Goal: Task Accomplishment & Management: Use online tool/utility

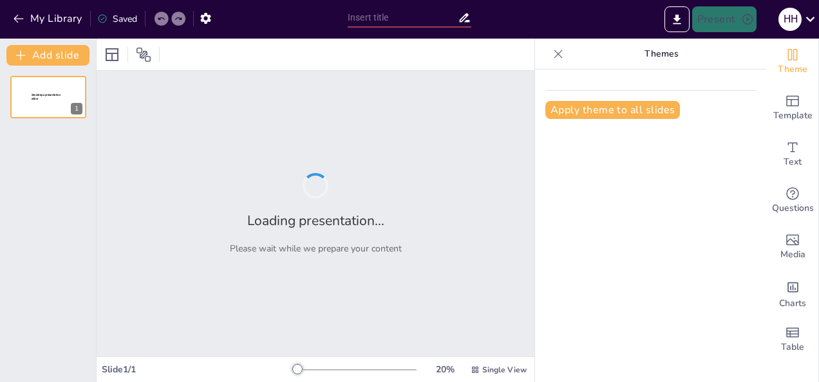
type input "The Role of Sanskrit in Natural Language Processing: Understanding Verbs and Th…"
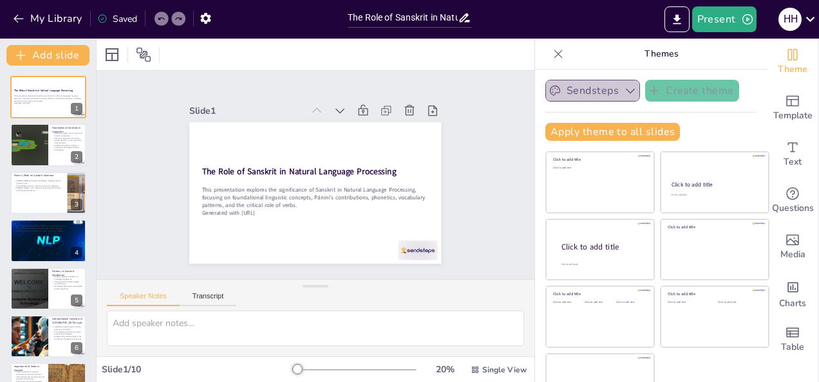
click at [601, 89] on button "Sendsteps" at bounding box center [592, 91] width 95 height 22
click at [7, 154] on div "The Role of Sanskrit in Natural Language Processing This presentation explores …" at bounding box center [48, 313] width 96 height 474
click at [18, 149] on div at bounding box center [28, 146] width 77 height 44
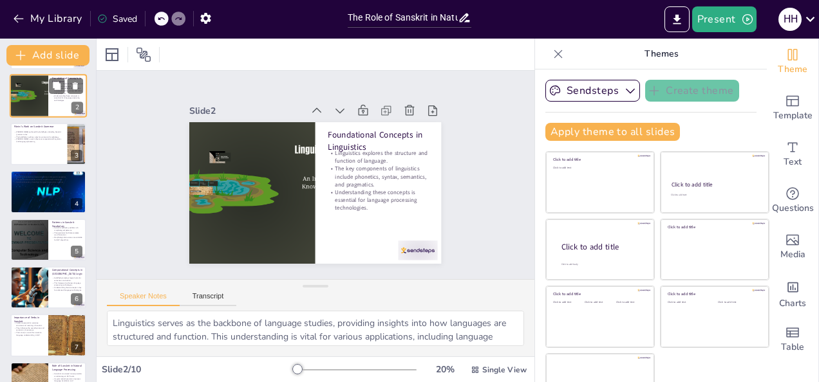
scroll to position [51, 0]
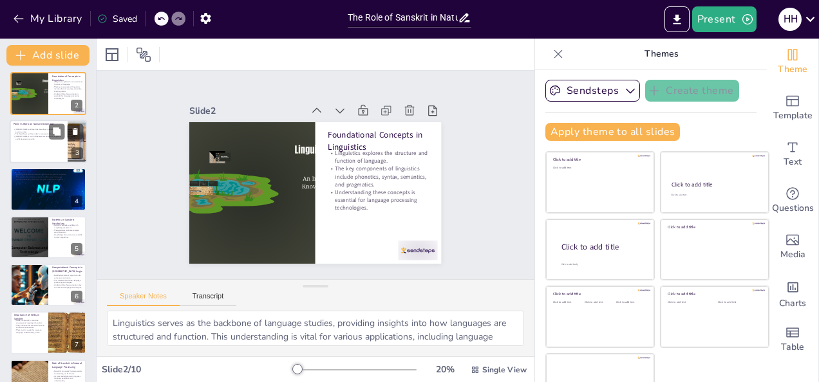
click at [18, 148] on div at bounding box center [48, 142] width 77 height 44
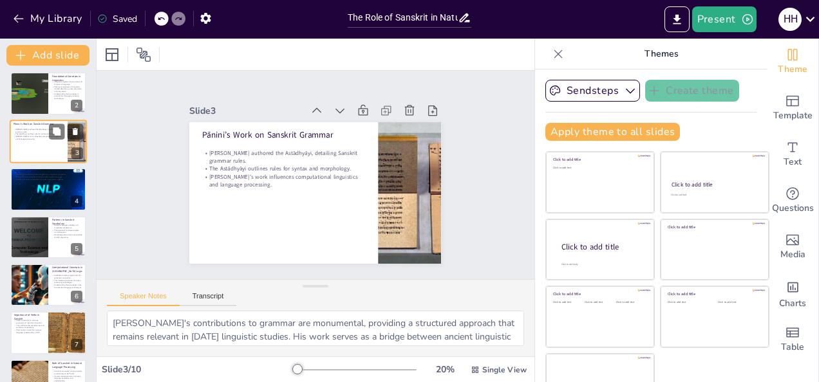
scroll to position [0, 0]
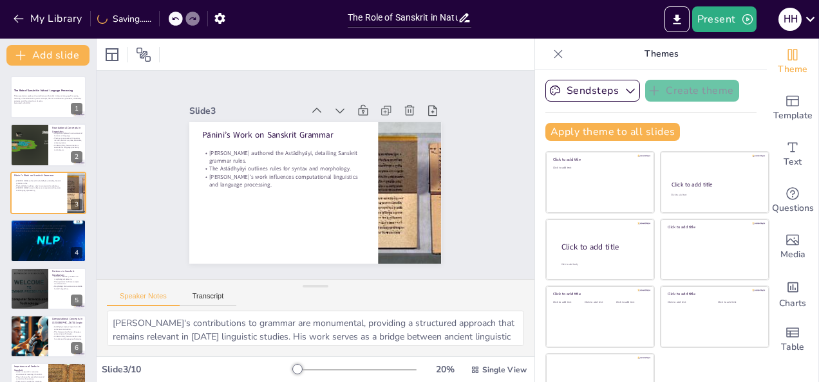
click at [39, 170] on div "The Role of Sanskrit in Natural Language Processing This presentation explores …" at bounding box center [48, 313] width 96 height 474
click at [37, 176] on p "Pānini’s Work on Sanskrit Grammar" at bounding box center [39, 175] width 50 height 4
click at [35, 239] on div at bounding box center [48, 240] width 77 height 51
type textarea "The clarity of Sanskrit phonetics is a key factor that enhances its applicabili…"
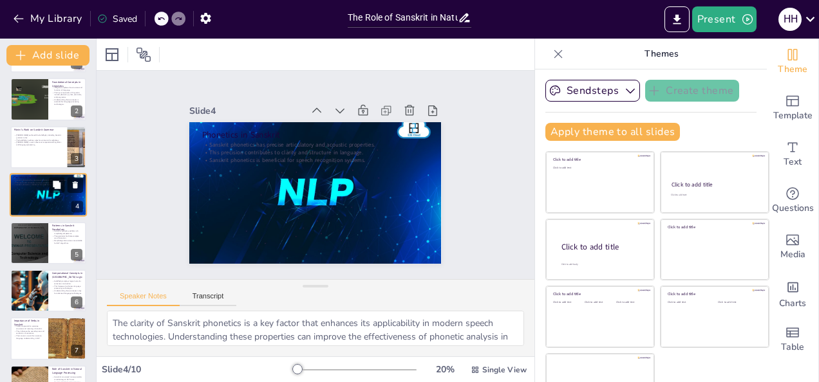
scroll to position [46, 0]
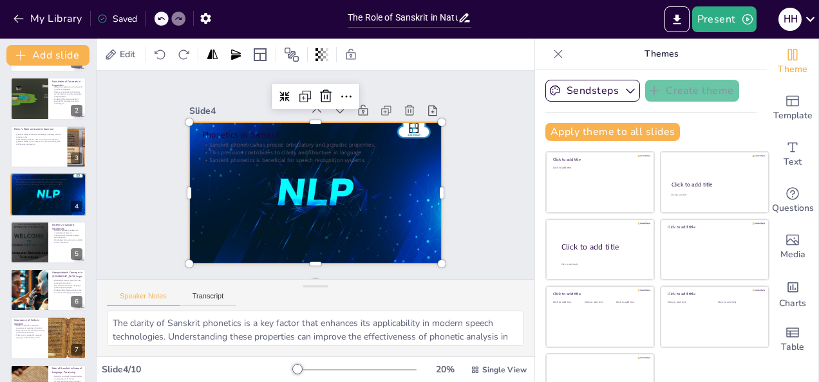
click at [284, 182] on div at bounding box center [308, 191] width 298 height 255
click at [359, 100] on icon at bounding box center [368, 109] width 19 height 19
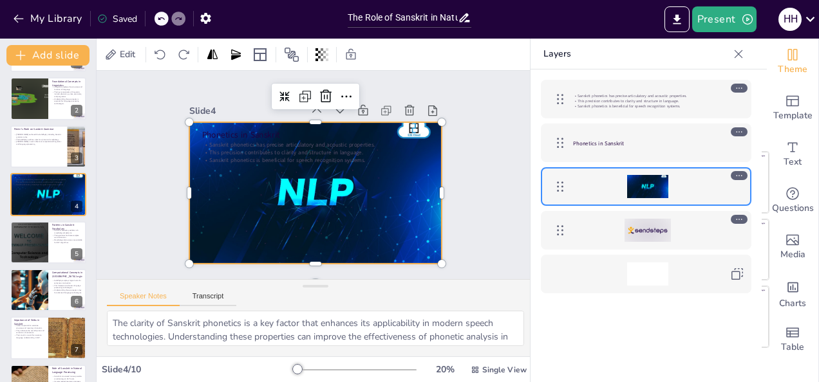
click at [740, 174] on icon at bounding box center [738, 175] width 9 height 9
click at [743, 218] on icon at bounding box center [738, 219] width 9 height 9
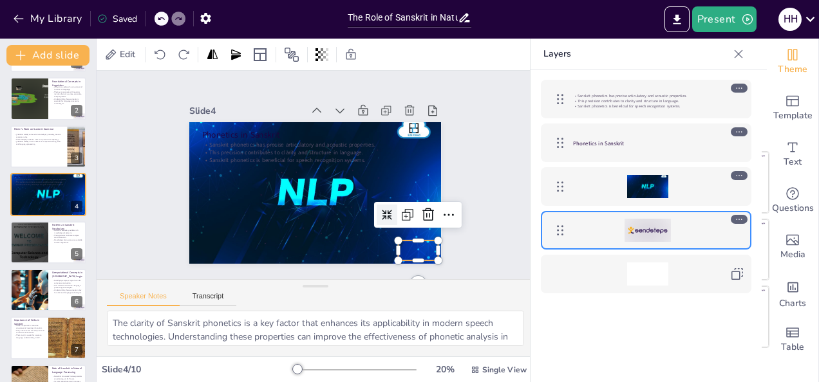
click at [743, 218] on icon at bounding box center [738, 219] width 9 height 9
click at [412, 238] on icon at bounding box center [410, 247] width 19 height 19
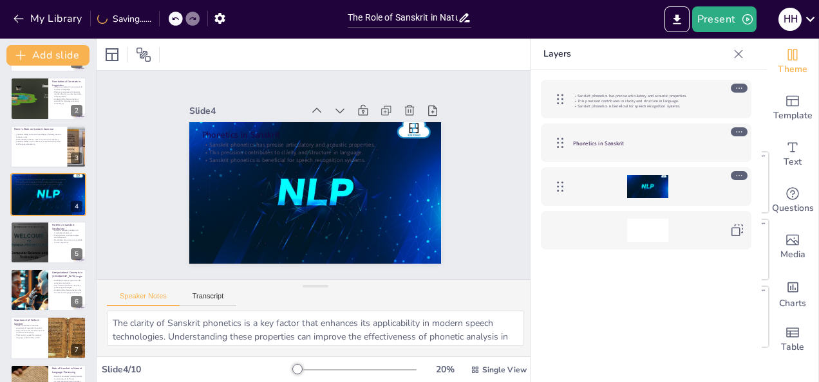
click at [737, 173] on icon at bounding box center [738, 175] width 9 height 9
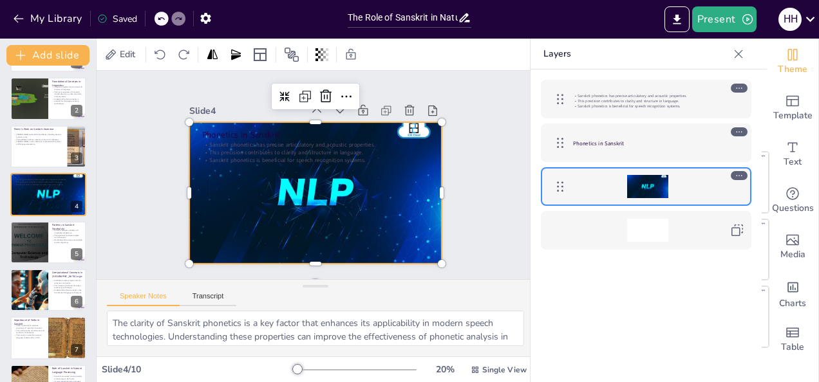
click at [747, 175] on div at bounding box center [738, 175] width 17 height 9
click at [742, 174] on icon at bounding box center [738, 175] width 9 height 9
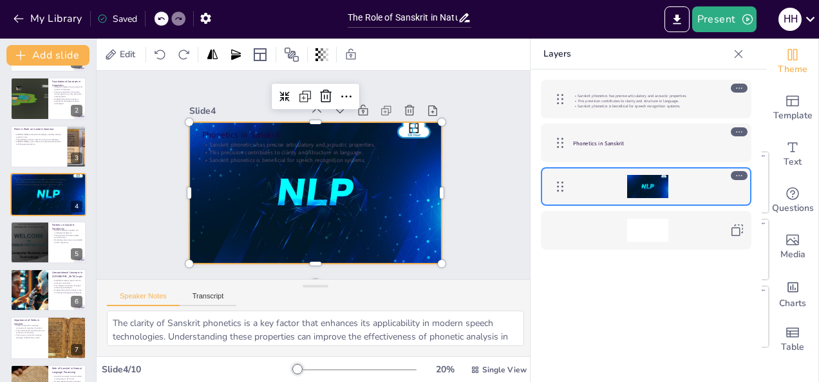
click at [743, 174] on icon at bounding box center [738, 175] width 9 height 9
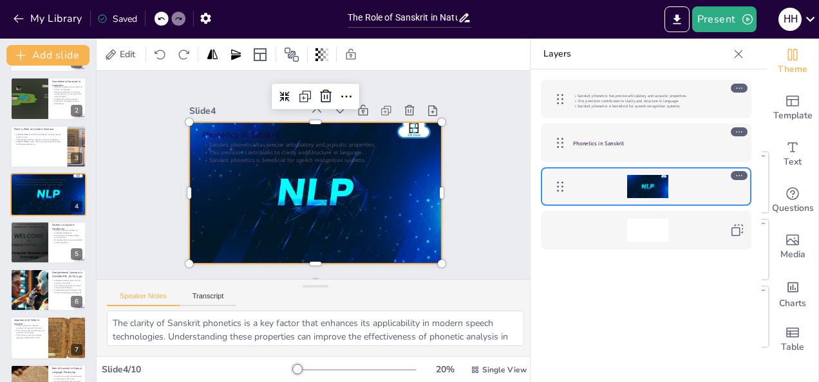
click at [743, 174] on icon at bounding box center [738, 175] width 9 height 9
click at [658, 188] on div at bounding box center [647, 187] width 41 height 28
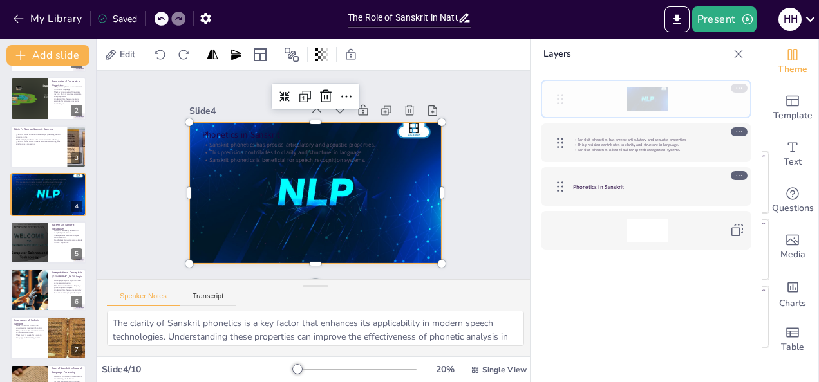
drag, startPoint x: 556, startPoint y: 184, endPoint x: 574, endPoint y: 100, distance: 85.6
click at [574, 100] on div at bounding box center [646, 99] width 198 height 26
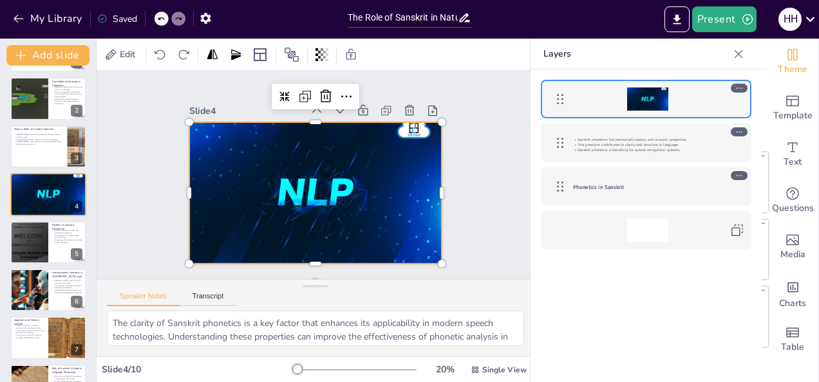
click at [744, 84] on div at bounding box center [738, 88] width 17 height 9
click at [70, 227] on button at bounding box center [75, 232] width 15 height 15
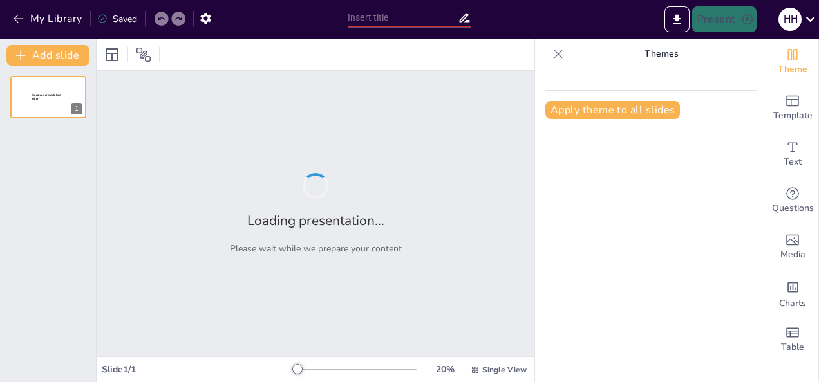
type input "The Role of Sanskrit in Natural Language Processing: Understanding Verbs and Th…"
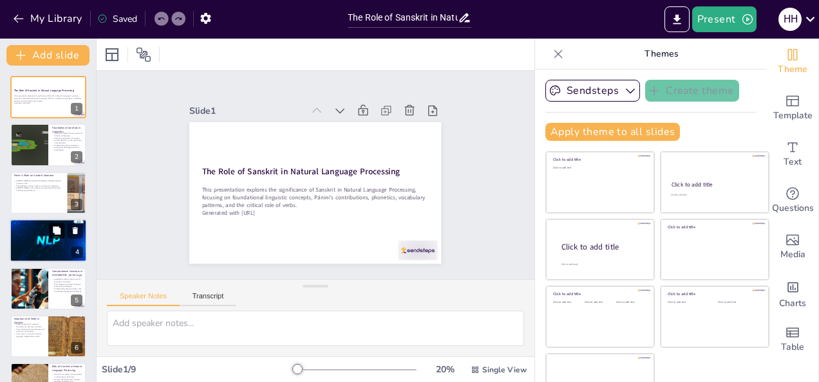
click at [57, 231] on icon at bounding box center [57, 231] width 8 height 8
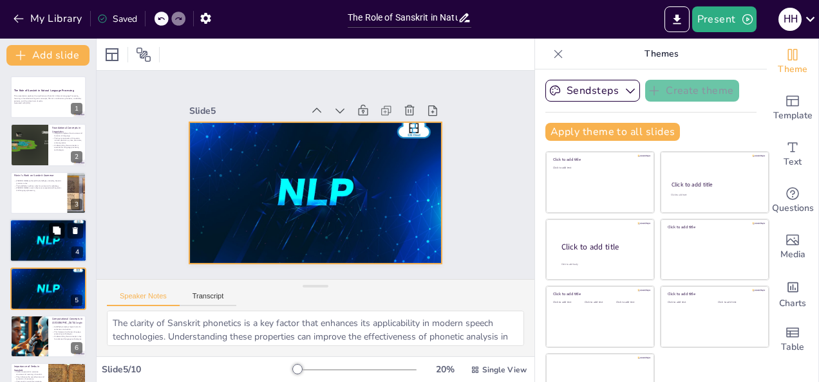
scroll to position [64, 0]
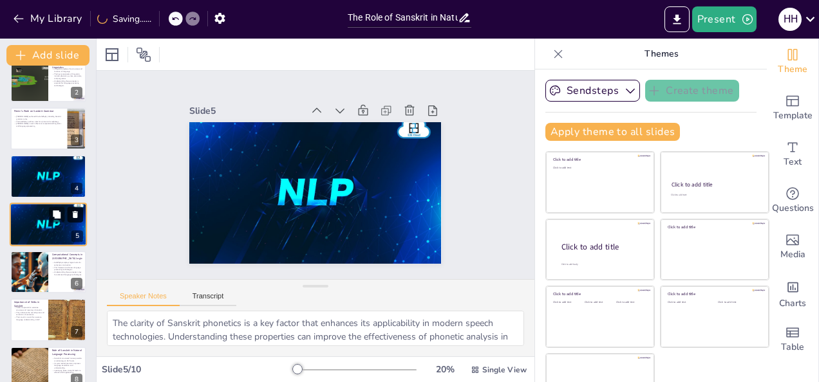
click at [75, 214] on icon at bounding box center [75, 214] width 5 height 7
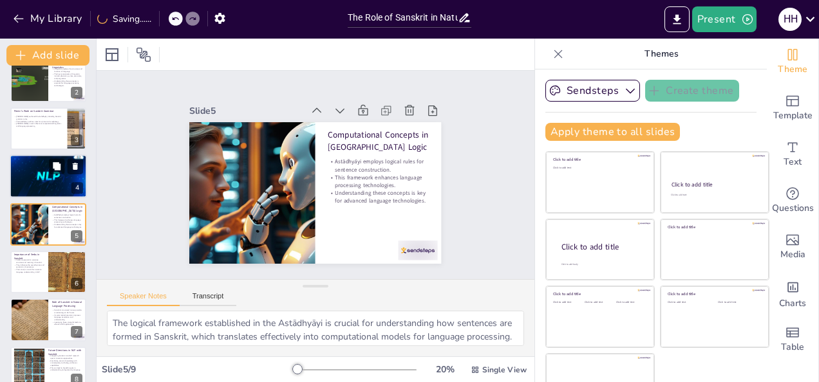
click at [43, 179] on div at bounding box center [48, 176] width 77 height 51
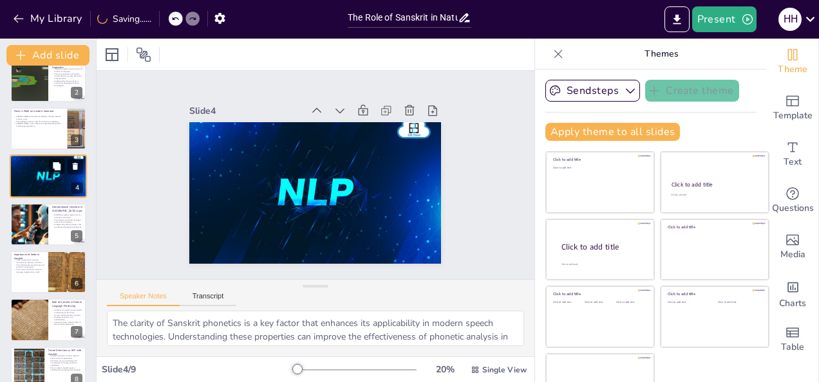
scroll to position [17, 0]
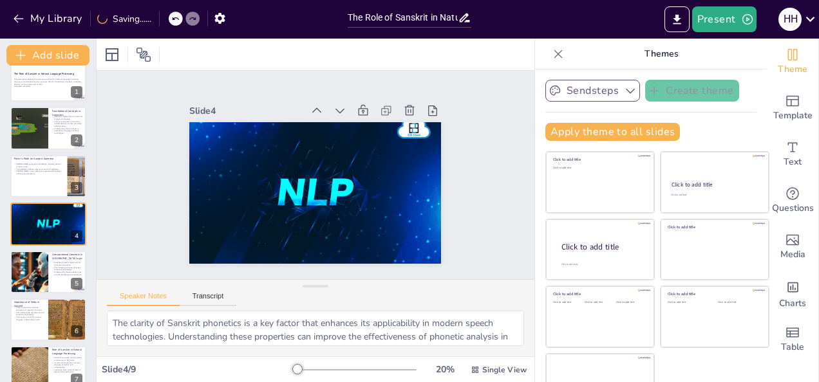
click at [624, 89] on icon "button" at bounding box center [630, 90] width 13 height 13
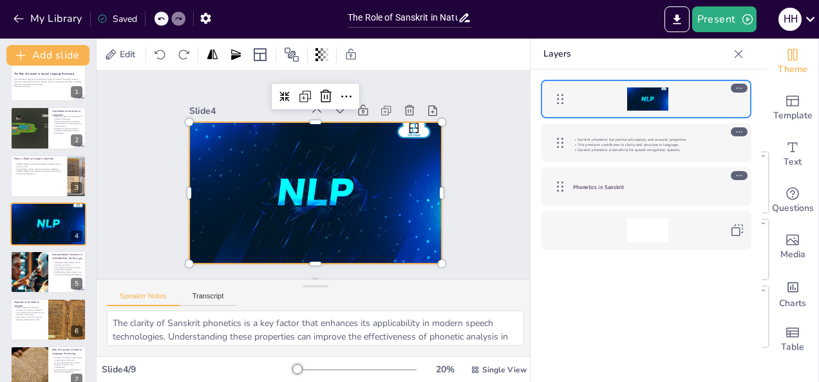
drag, startPoint x: 606, startPoint y: 151, endPoint x: 597, endPoint y: 91, distance: 59.9
click at [597, 91] on div "Sanskrit phonetics has precise articulatory and acoustic properties. This preci…" at bounding box center [645, 165] width 231 height 190
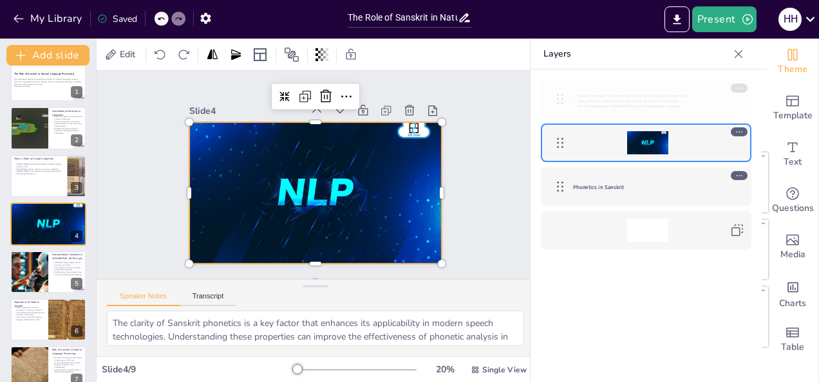
drag, startPoint x: 561, startPoint y: 139, endPoint x: 564, endPoint y: 93, distance: 45.8
click at [564, 93] on icon at bounding box center [559, 98] width 15 height 15
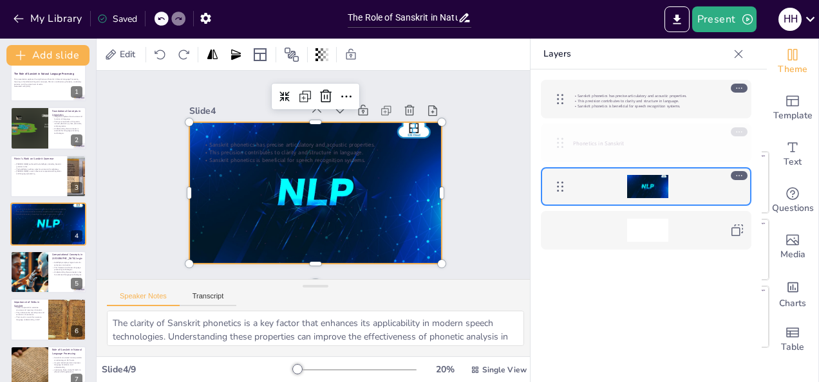
drag, startPoint x: 557, startPoint y: 183, endPoint x: 559, endPoint y: 124, distance: 59.2
click at [559, 124] on div "Phonetics in Sanskrit" at bounding box center [646, 143] width 210 height 39
click at [737, 175] on icon at bounding box center [738, 175] width 9 height 9
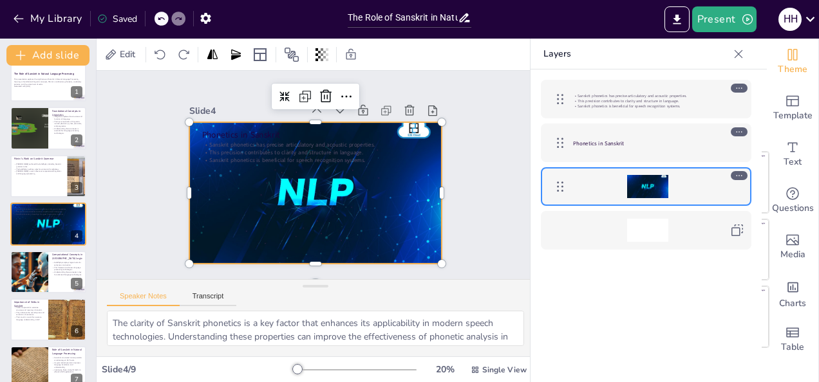
click at [737, 175] on icon at bounding box center [738, 175] width 9 height 9
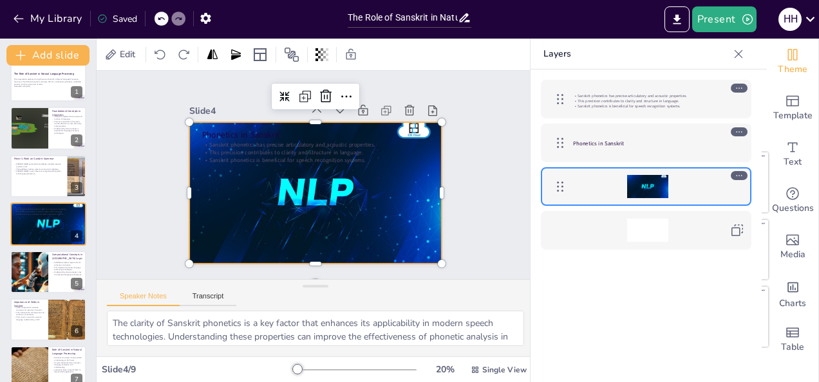
drag, startPoint x: 737, startPoint y: 175, endPoint x: 718, endPoint y: 258, distance: 85.2
click at [718, 258] on div "Sanskrit phonetics has precise articulatory and acoustic properties. This preci…" at bounding box center [645, 165] width 231 height 190
click at [739, 180] on div at bounding box center [659, 186] width 172 height 23
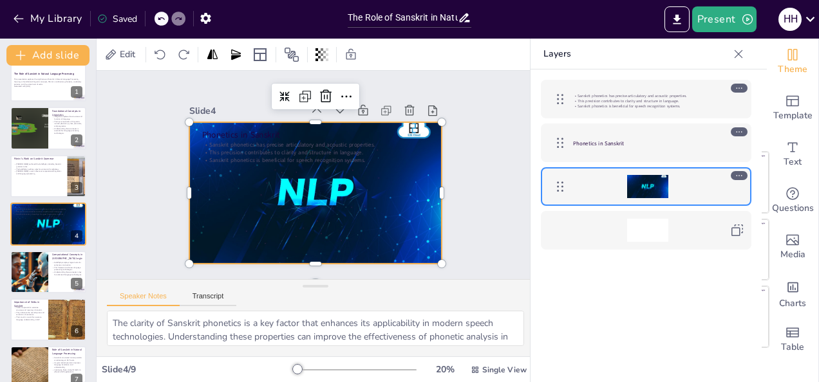
click at [739, 180] on div at bounding box center [659, 186] width 172 height 23
click at [340, 193] on div at bounding box center [315, 193] width 252 height 168
click at [339, 89] on icon at bounding box center [346, 96] width 15 height 15
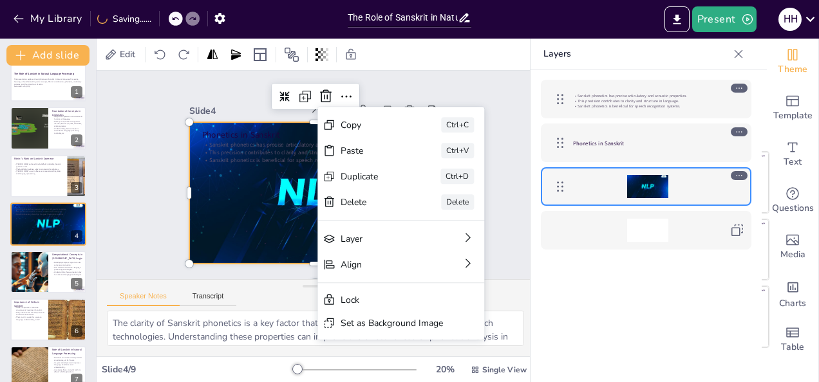
click at [647, 198] on div at bounding box center [647, 187] width 41 height 28
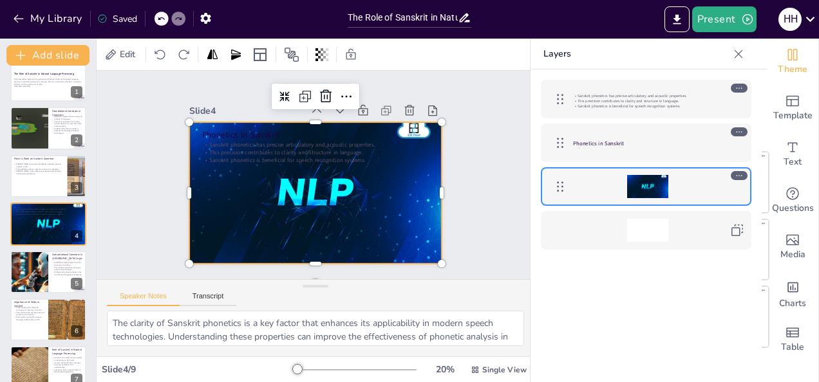
click at [396, 194] on div at bounding box center [314, 193] width 268 height 193
drag, startPoint x: 562, startPoint y: 184, endPoint x: 538, endPoint y: 190, distance: 25.1
click at [538, 190] on div "Sanskrit phonetics has precise articulatory and acoustic properties. This preci…" at bounding box center [645, 165] width 231 height 190
click at [639, 187] on div at bounding box center [647, 187] width 41 height 28
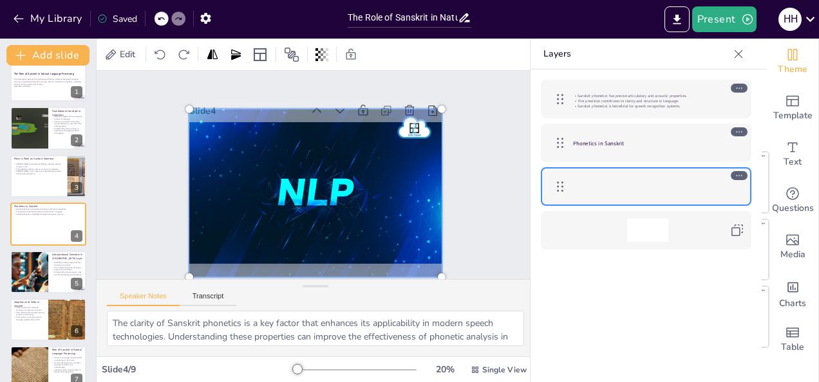
drag, startPoint x: 172, startPoint y: 102, endPoint x: 230, endPoint y: 155, distance: 79.3
click at [230, 155] on div at bounding box center [314, 193] width 268 height 193
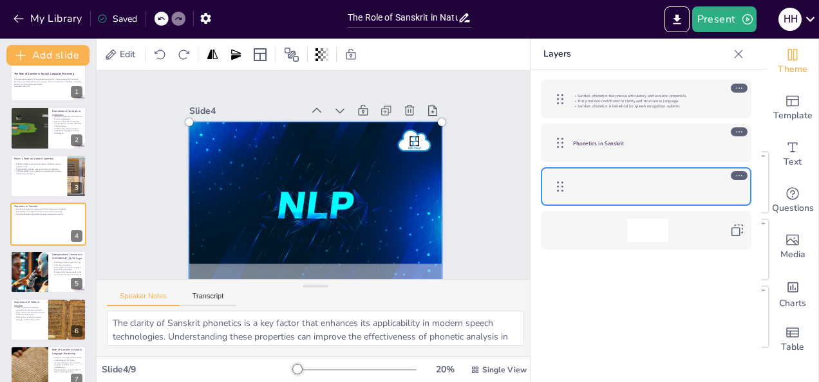
drag, startPoint x: 188, startPoint y: 115, endPoint x: 230, endPoint y: 194, distance: 89.8
click at [230, 194] on div at bounding box center [312, 206] width 285 height 210
click at [445, 145] on div at bounding box center [449, 149] width 9 height 9
click at [438, 118] on div at bounding box center [442, 122] width 8 height 8
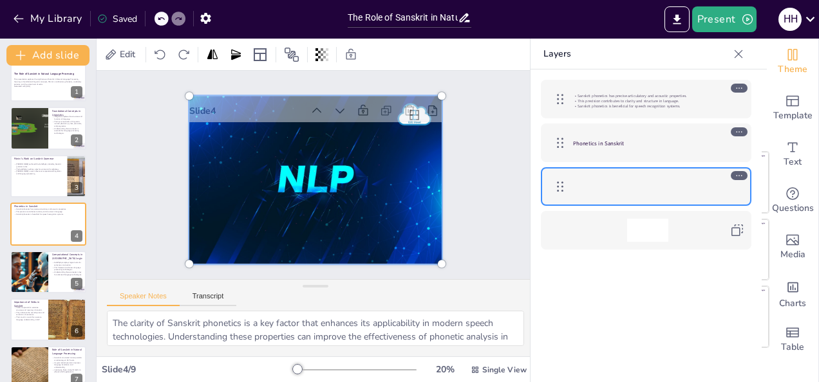
drag, startPoint x: 322, startPoint y: 164, endPoint x: 326, endPoint y: 107, distance: 57.4
click at [326, 107] on div at bounding box center [313, 179] width 319 height 276
click at [736, 174] on icon at bounding box center [738, 175] width 9 height 9
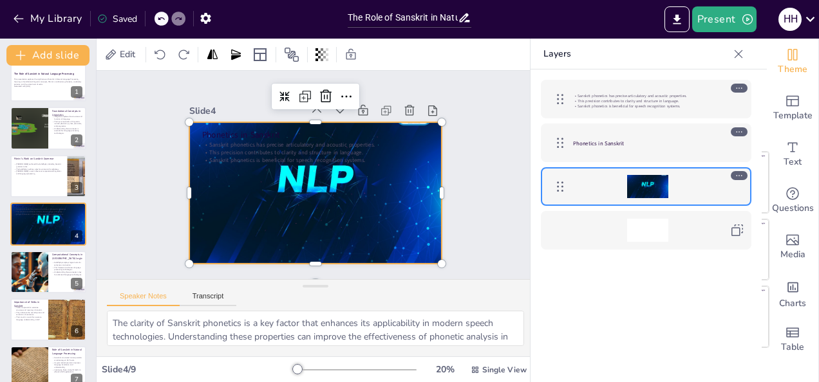
click at [736, 174] on icon at bounding box center [738, 175] width 9 height 9
click at [741, 131] on icon at bounding box center [738, 131] width 9 height 9
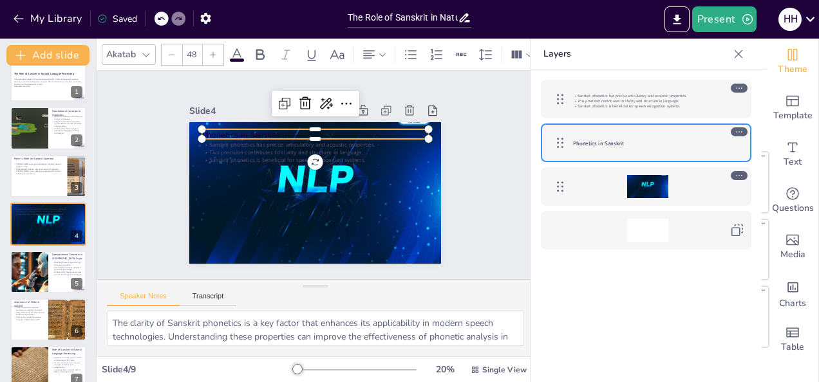
click at [741, 131] on icon at bounding box center [738, 131] width 9 height 9
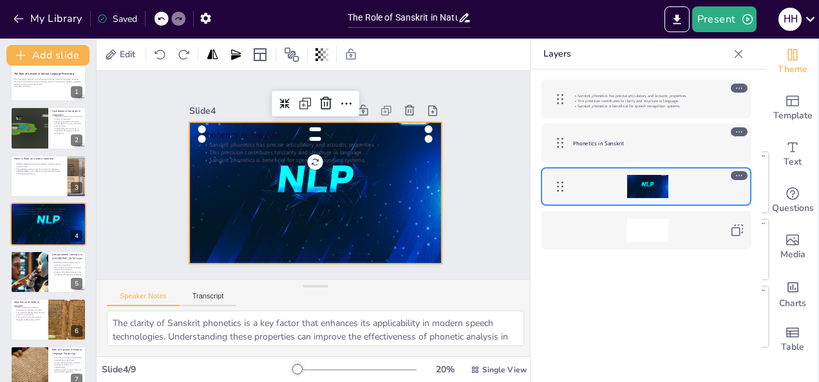
click at [332, 174] on div at bounding box center [315, 180] width 252 height 168
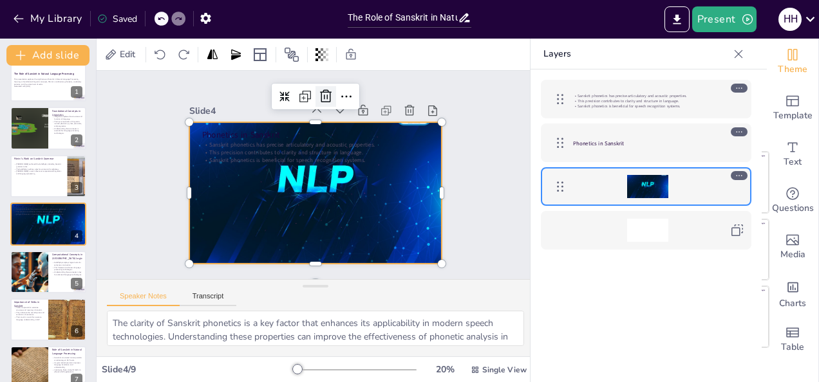
click at [320, 90] on icon at bounding box center [326, 96] width 12 height 13
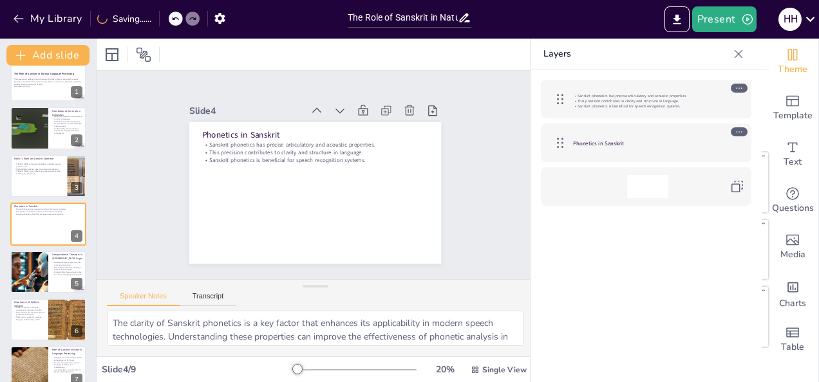
click at [452, 183] on div "Slide 1 The Role of Sanskrit in Natural Language Processing This presentation e…" at bounding box center [315, 175] width 340 height 210
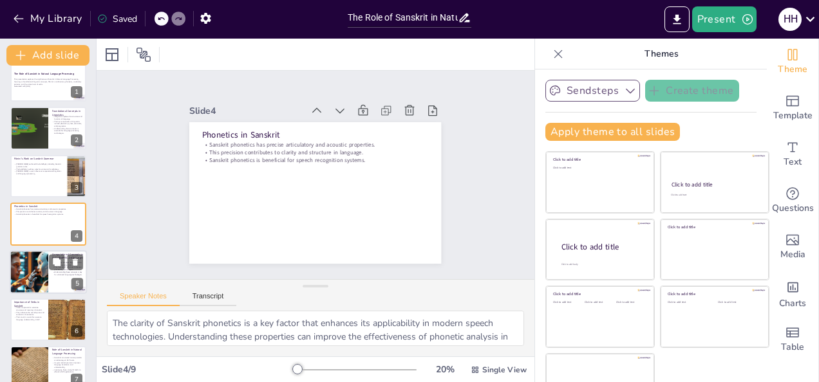
click at [51, 275] on div at bounding box center [48, 272] width 77 height 44
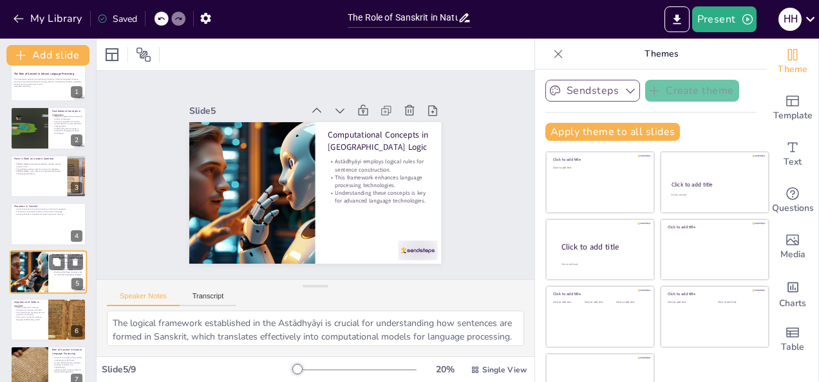
scroll to position [64, 0]
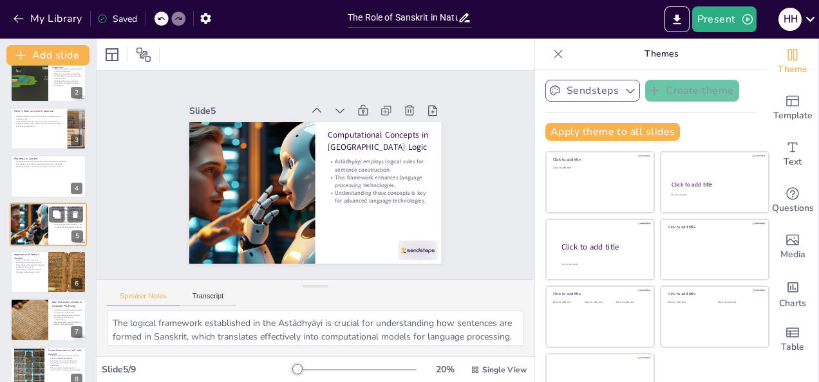
click at [51, 275] on div at bounding box center [67, 272] width 65 height 42
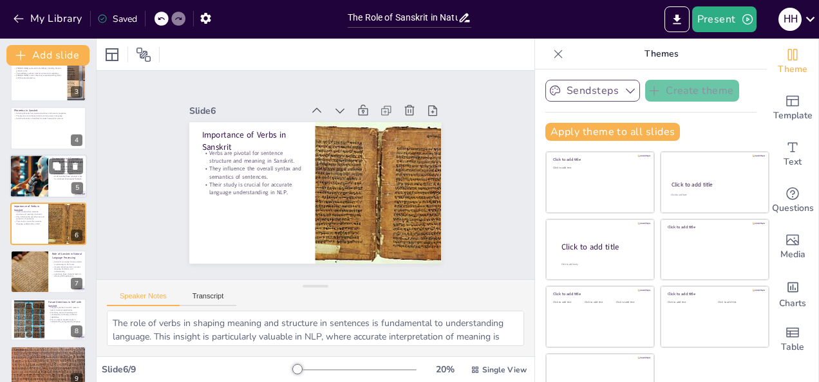
click at [51, 275] on div at bounding box center [48, 271] width 76 height 42
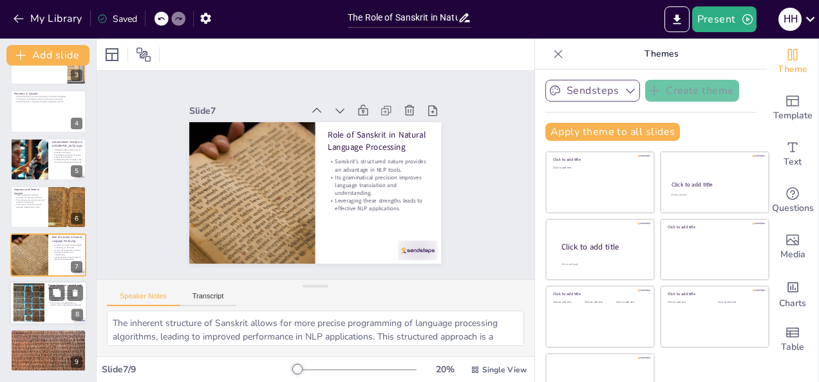
click at [41, 308] on div at bounding box center [28, 302] width 39 height 39
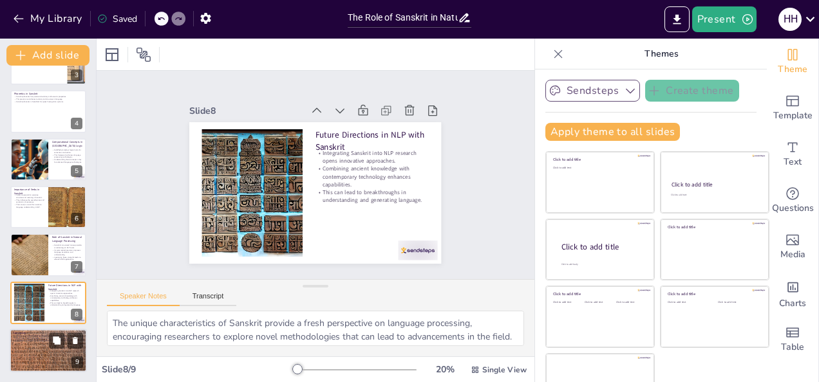
click at [42, 355] on div at bounding box center [48, 350] width 77 height 51
type textarea "A comprehensive understanding of Sanskrit's role allows for deeper insights int…"
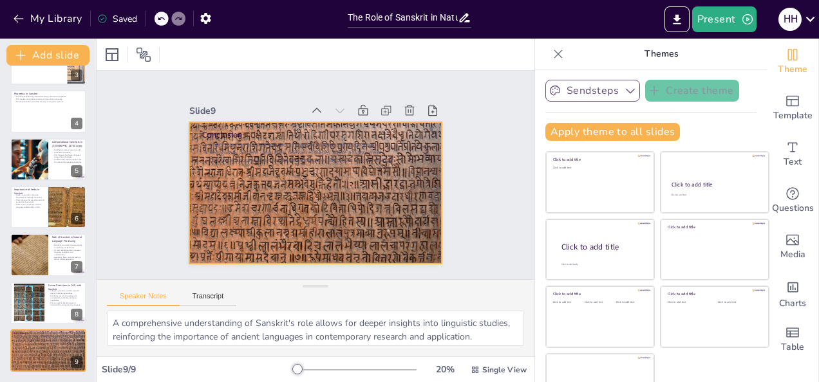
scroll to position [30, 0]
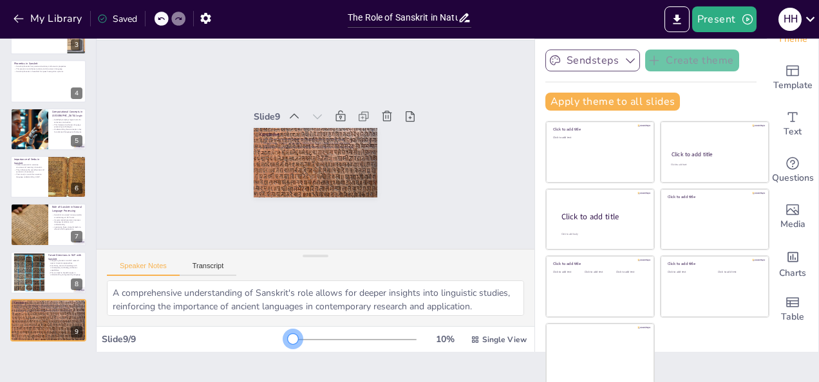
drag, startPoint x: 304, startPoint y: 340, endPoint x: 228, endPoint y: 302, distance: 84.9
click at [228, 302] on div "Slide 1 The Role of Sanskrit in Natural Language Processing This presentation e…" at bounding box center [316, 180] width 438 height 344
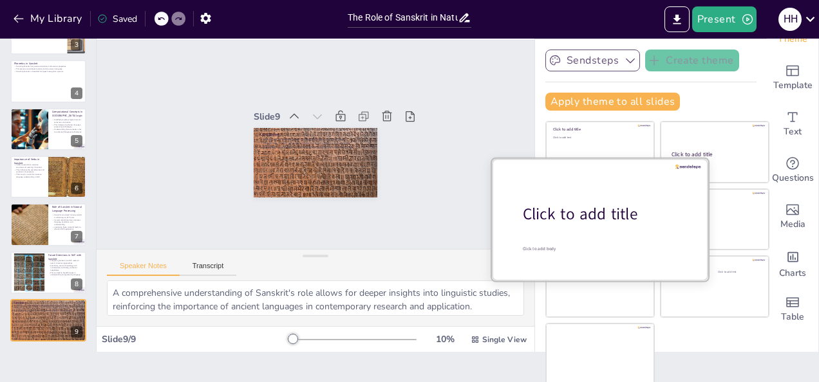
scroll to position [0, 0]
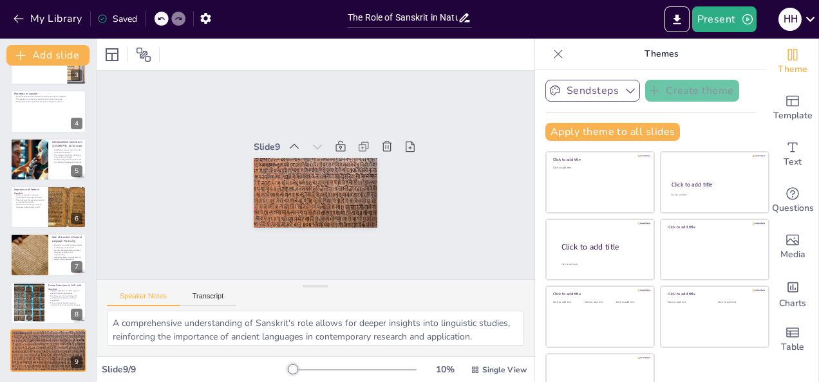
click at [601, 94] on button "Sendsteps" at bounding box center [592, 91] width 95 height 22
click at [618, 132] on button "Apply theme to all slides" at bounding box center [612, 132] width 134 height 18
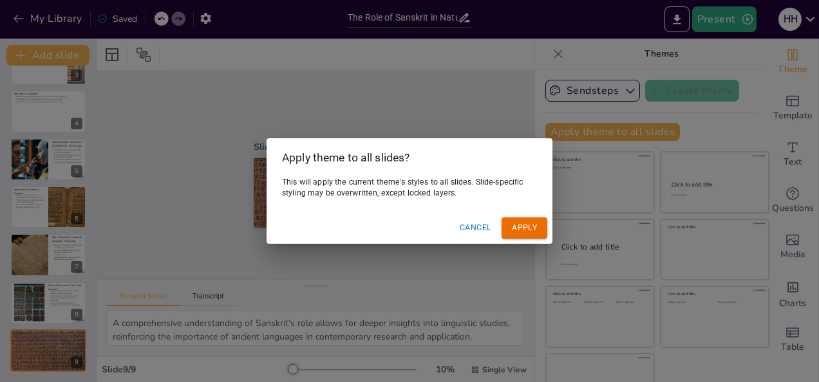
click at [514, 227] on button "Apply" at bounding box center [524, 228] width 46 height 21
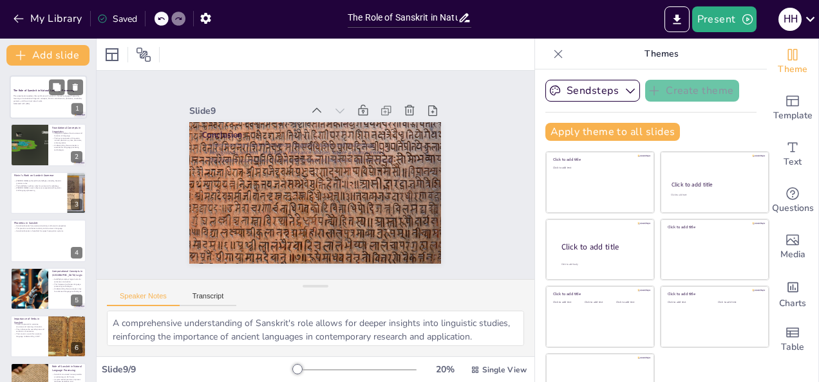
click at [46, 106] on div "This presentation explores the significance of Sanskrit in Natural Language Pro…" at bounding box center [49, 100] width 70 height 11
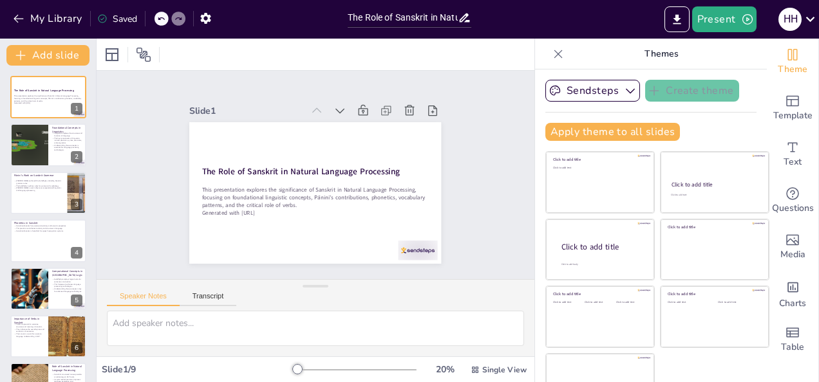
click at [116, 111] on div "Slide 1 The Role of Sanskrit in Natural Language Processing This presentation e…" at bounding box center [316, 175] width 438 height 209
click at [16, 144] on div at bounding box center [28, 146] width 77 height 44
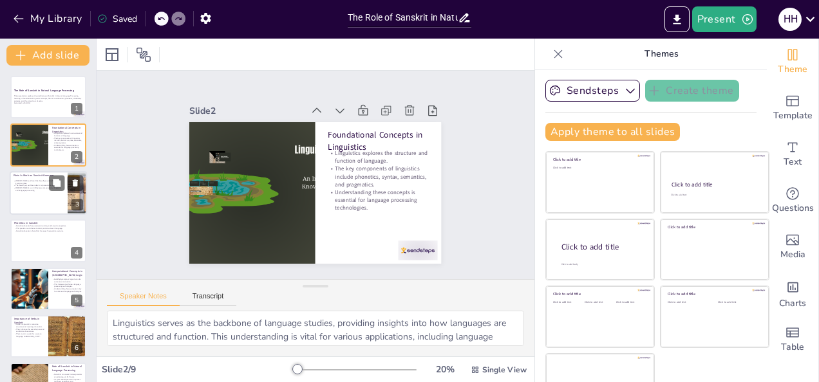
click at [22, 190] on p "[PERSON_NAME]'s work influences computational linguistics and language processi…" at bounding box center [39, 189] width 50 height 5
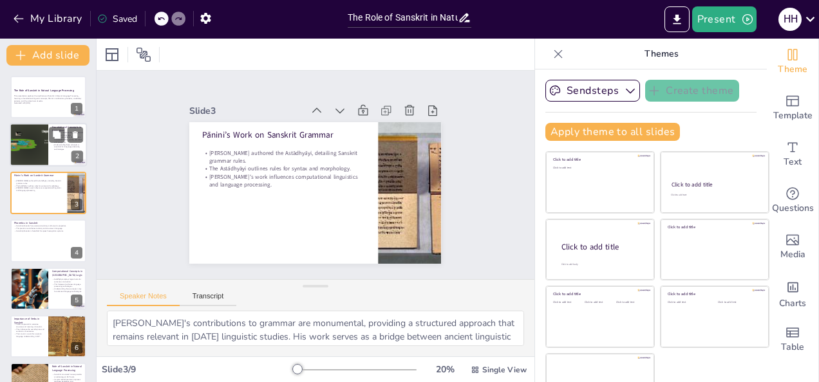
click at [26, 140] on div at bounding box center [28, 146] width 77 height 44
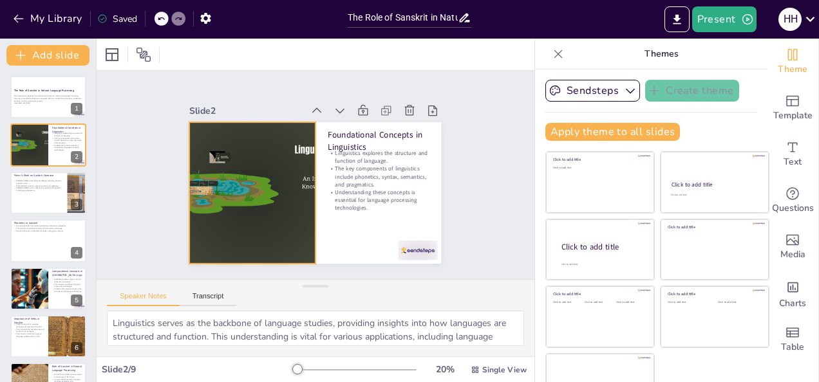
click at [220, 184] on div at bounding box center [253, 193] width 252 height 142
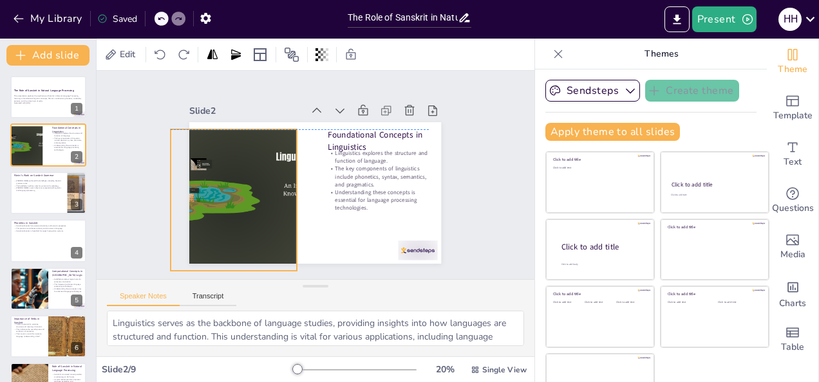
drag, startPoint x: 222, startPoint y: 185, endPoint x: 203, endPoint y: 187, distance: 19.4
click at [203, 187] on div at bounding box center [234, 147] width 287 height 263
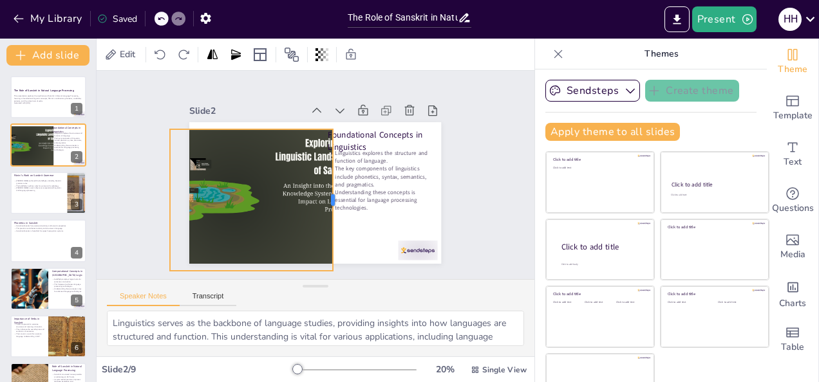
drag, startPoint x: 281, startPoint y: 193, endPoint x: 318, endPoint y: 192, distance: 36.7
click at [333, 192] on div at bounding box center [338, 200] width 10 height 142
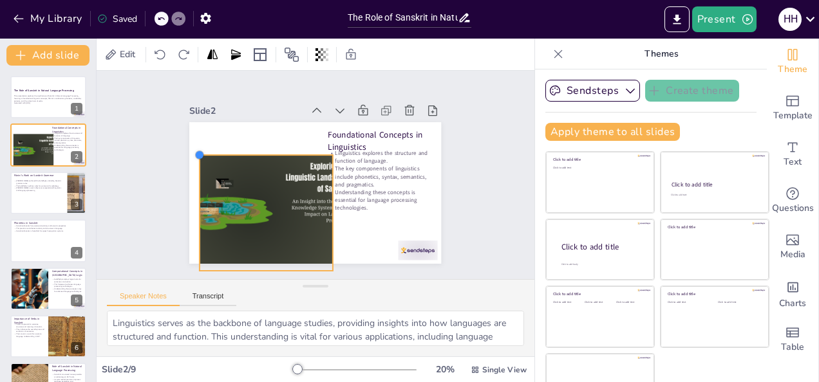
drag, startPoint x: 155, startPoint y: 124, endPoint x: 211, endPoint y: 158, distance: 65.6
click at [211, 158] on div "Foundational Concepts in Linguistics Linguistics explores the structure and fun…" at bounding box center [315, 193] width 252 height 142
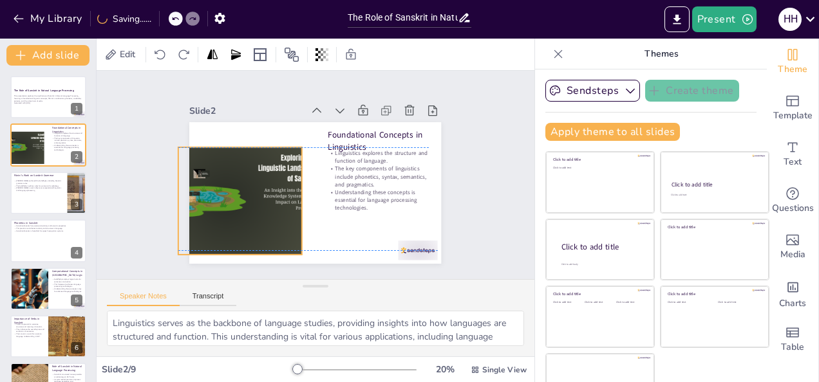
drag, startPoint x: 242, startPoint y: 184, endPoint x: 211, endPoint y: 162, distance: 37.9
click at [211, 162] on div at bounding box center [237, 126] width 208 height 214
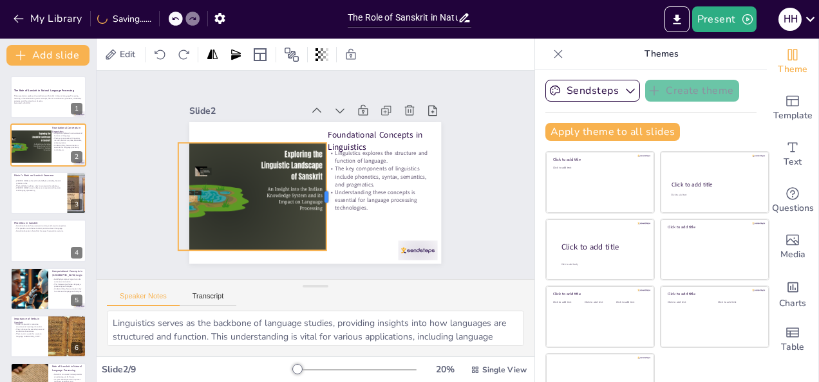
drag, startPoint x: 290, startPoint y: 191, endPoint x: 313, endPoint y: 181, distance: 24.5
click at [326, 181] on div at bounding box center [331, 196] width 10 height 107
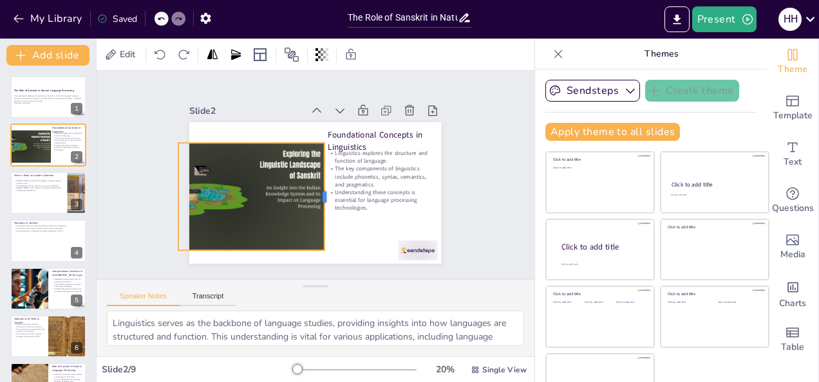
click at [324, 181] on div at bounding box center [329, 196] width 10 height 107
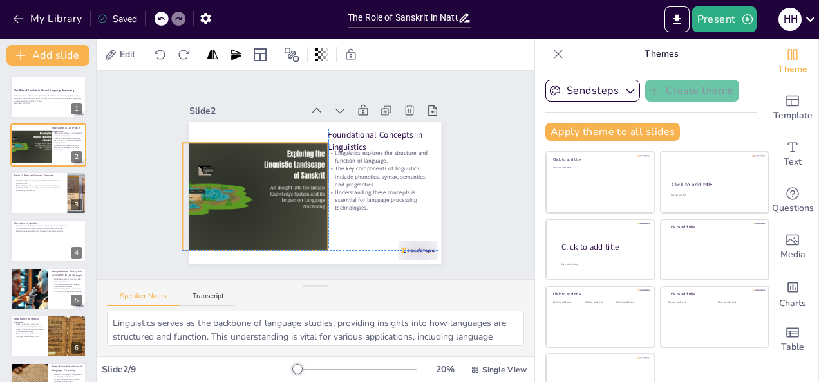
click at [238, 185] on div at bounding box center [232, 199] width 194 height 112
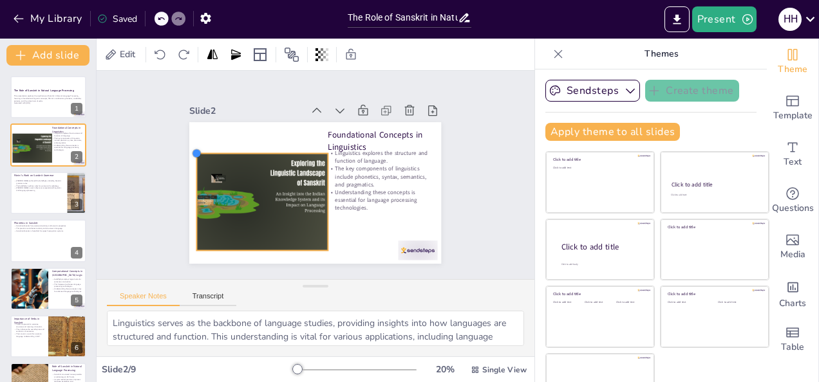
drag, startPoint x: 170, startPoint y: 141, endPoint x: 185, endPoint y: 154, distance: 20.5
click at [189, 154] on div "Foundational Concepts in Linguistics Linguistics explores the structure and fun…" at bounding box center [315, 193] width 252 height 142
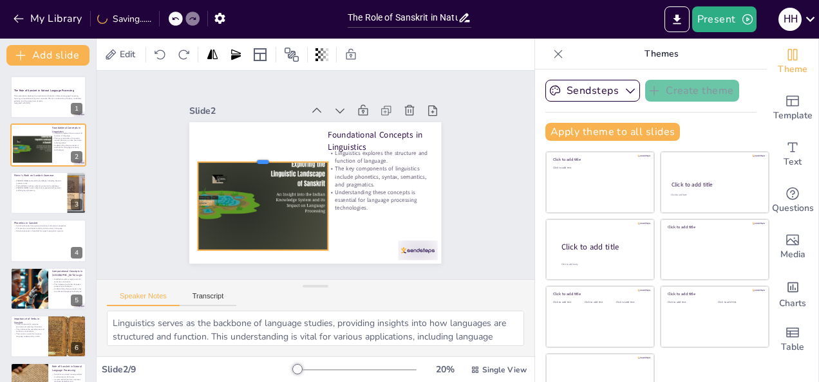
drag, startPoint x: 248, startPoint y: 147, endPoint x: 248, endPoint y: 158, distance: 11.6
click at [248, 158] on div at bounding box center [263, 157] width 130 height 10
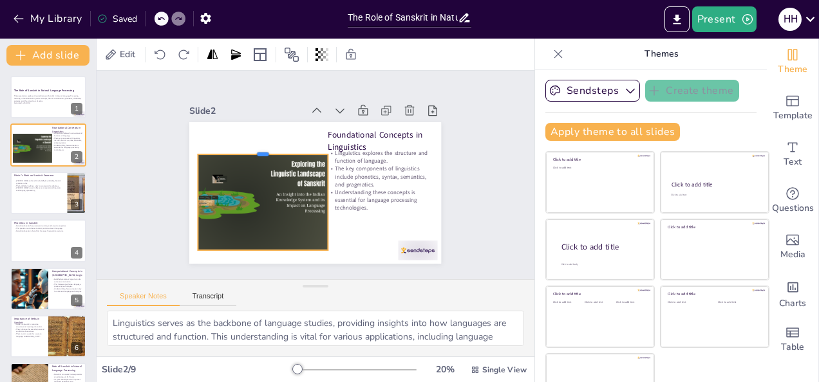
drag, startPoint x: 248, startPoint y: 158, endPoint x: 248, endPoint y: 149, distance: 9.7
click at [248, 149] on div at bounding box center [263, 149] width 130 height 10
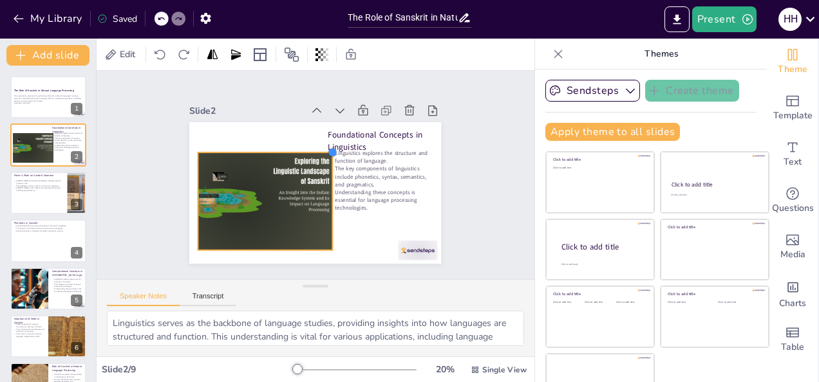
click at [327, 147] on div at bounding box center [332, 152] width 10 height 10
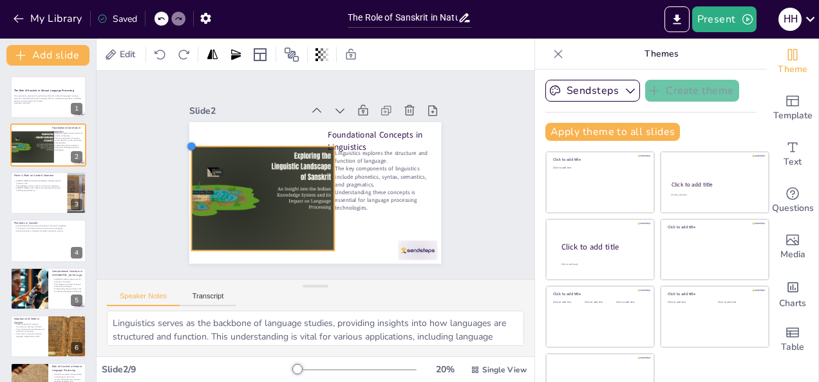
drag, startPoint x: 184, startPoint y: 144, endPoint x: 178, endPoint y: 140, distance: 7.5
click at [187, 142] on div at bounding box center [192, 147] width 10 height 10
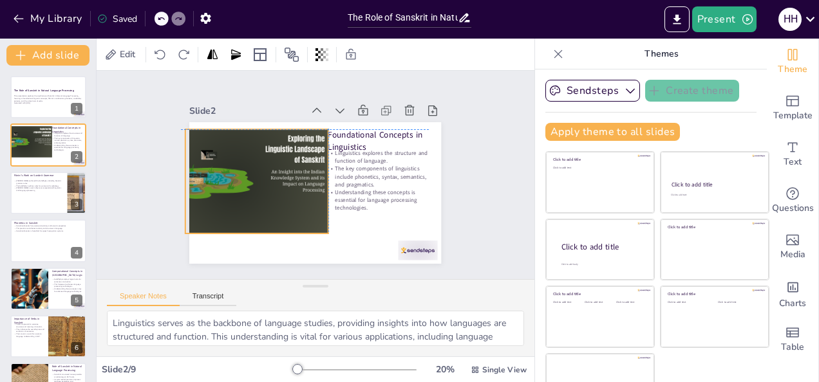
drag, startPoint x: 250, startPoint y: 245, endPoint x: 239, endPoint y: 227, distance: 21.1
click at [239, 227] on div at bounding box center [233, 183] width 190 height 110
click at [216, 174] on div at bounding box center [233, 183] width 190 height 110
click at [228, 99] on icon at bounding box center [233, 94] width 11 height 11
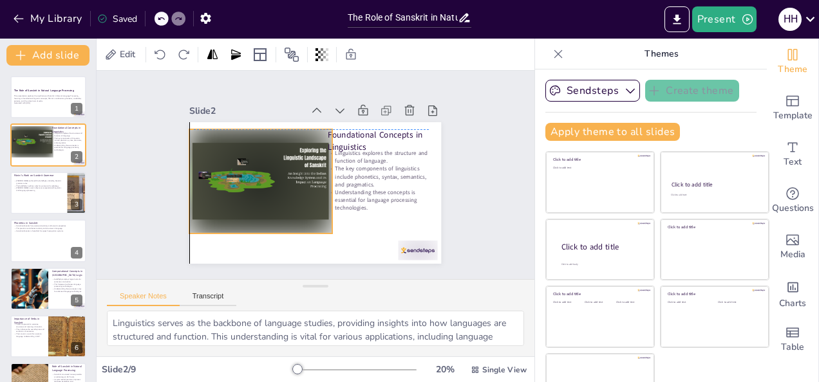
drag, startPoint x: 237, startPoint y: 162, endPoint x: 246, endPoint y: 162, distance: 9.0
click at [246, 162] on div at bounding box center [260, 181] width 142 height 104
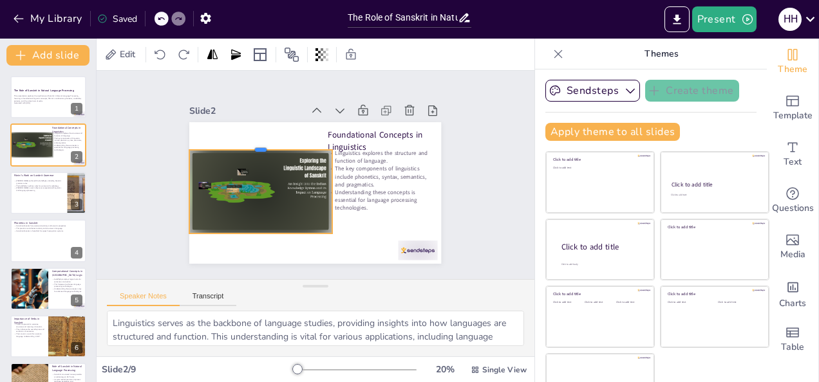
drag, startPoint x: 246, startPoint y: 124, endPoint x: 246, endPoint y: 144, distance: 19.9
click at [246, 144] on div at bounding box center [260, 145] width 142 height 10
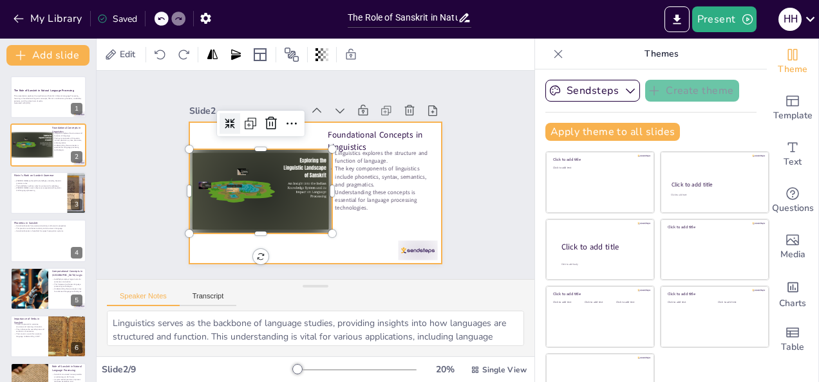
click at [336, 257] on div at bounding box center [315, 193] width 252 height 142
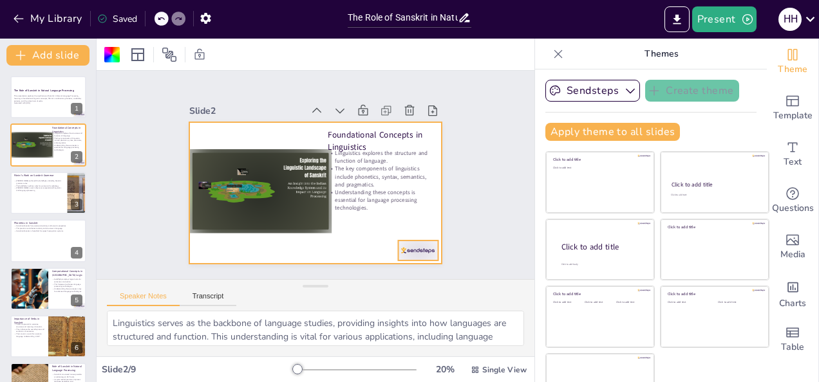
click at [407, 257] on div at bounding box center [400, 271] width 42 height 28
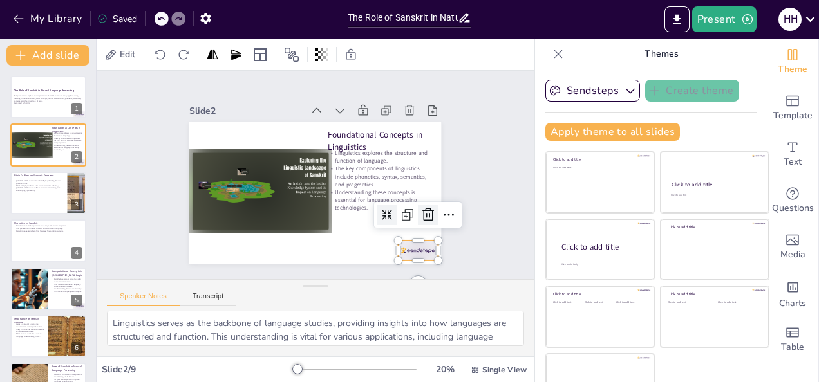
click at [420, 210] on icon at bounding box center [427, 214] width 15 height 15
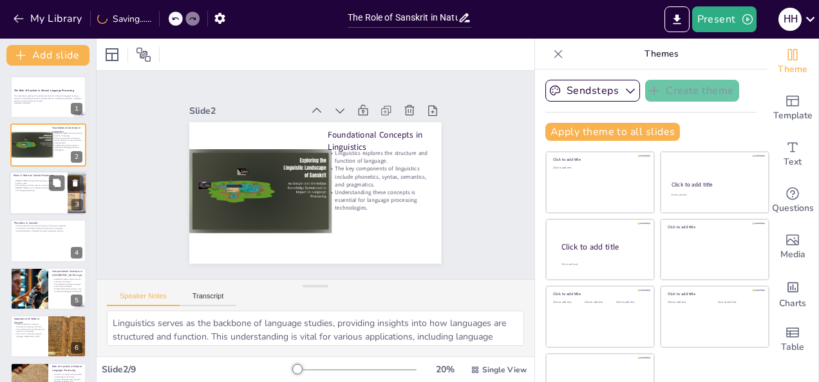
click at [41, 197] on div at bounding box center [48, 193] width 77 height 44
type textarea "[PERSON_NAME]'s contributions to grammar are monumental, providing a structured…"
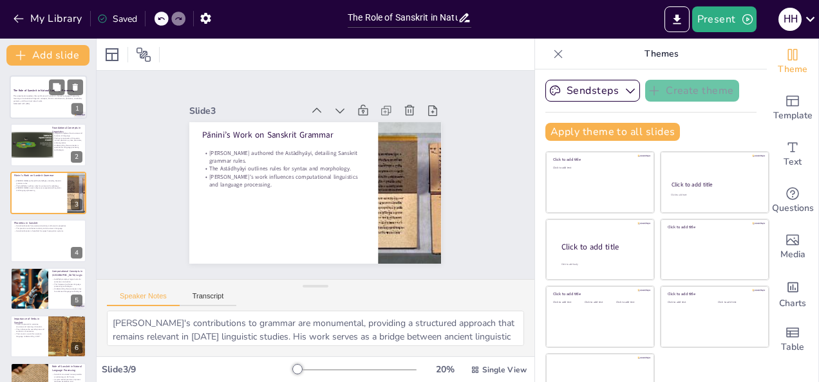
click at [60, 98] on p "This presentation explores the significance of Sanskrit in Natural Language Pro…" at bounding box center [49, 98] width 70 height 7
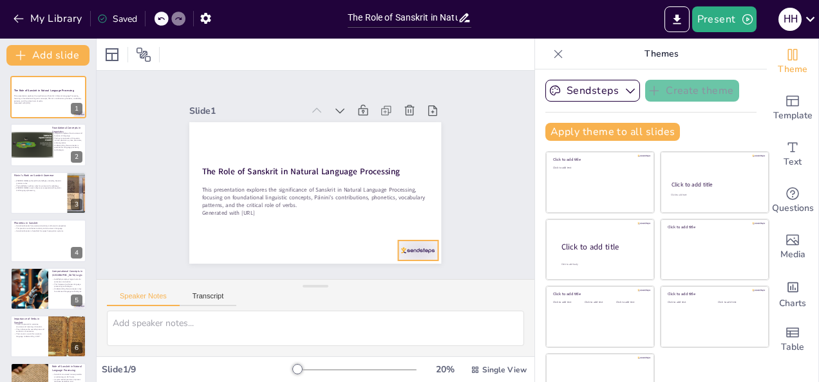
click at [418, 242] on div at bounding box center [417, 251] width 39 height 20
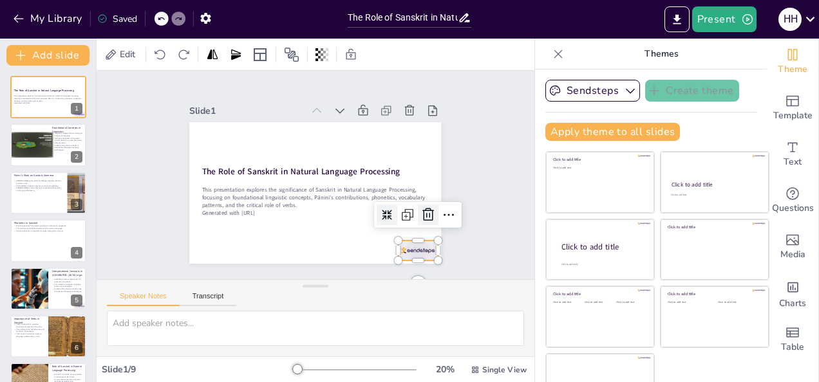
click at [245, 93] on icon at bounding box center [237, 84] width 16 height 17
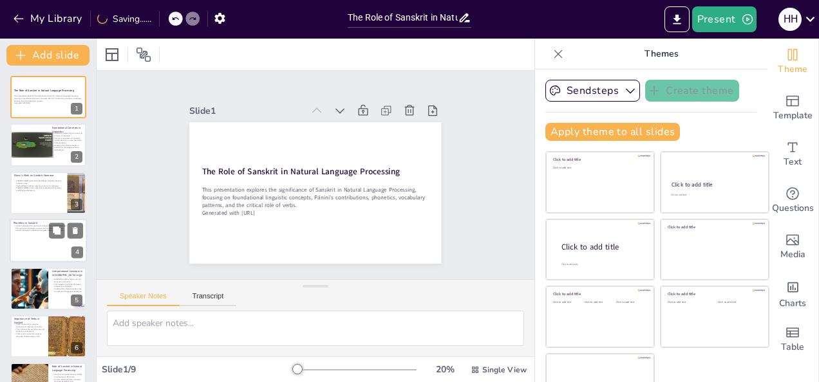
click at [50, 254] on div at bounding box center [48, 241] width 77 height 44
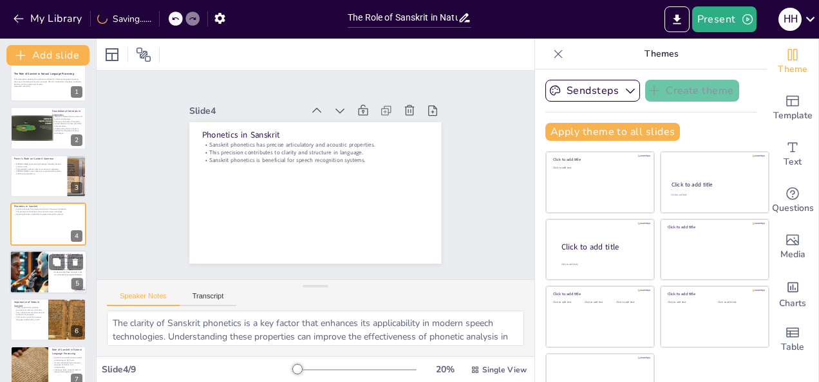
click at [56, 288] on div at bounding box center [48, 272] width 77 height 44
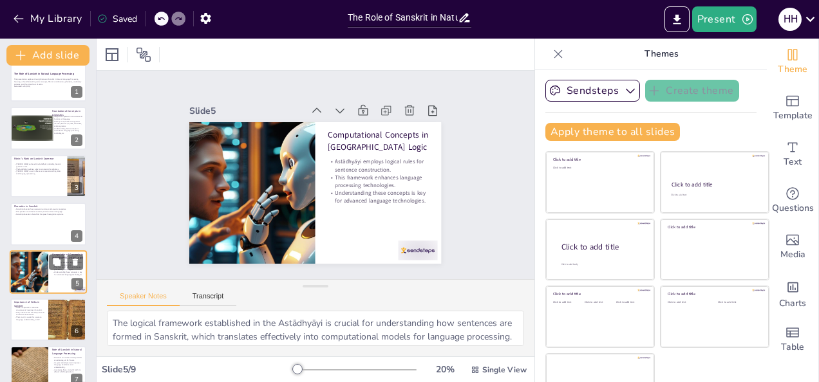
scroll to position [64, 0]
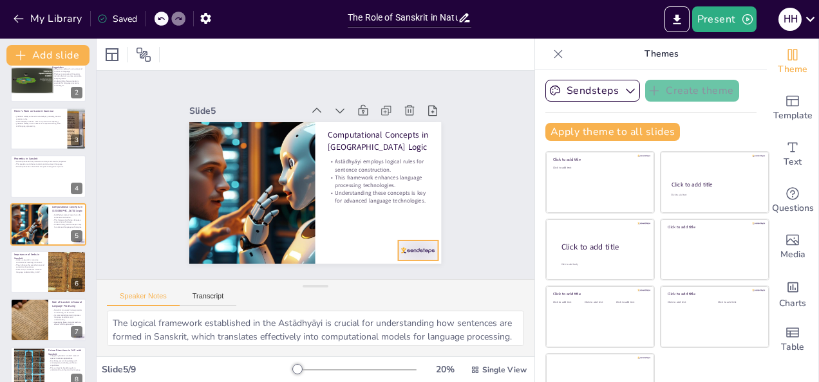
click at [222, 245] on div at bounding box center [205, 238] width 34 height 44
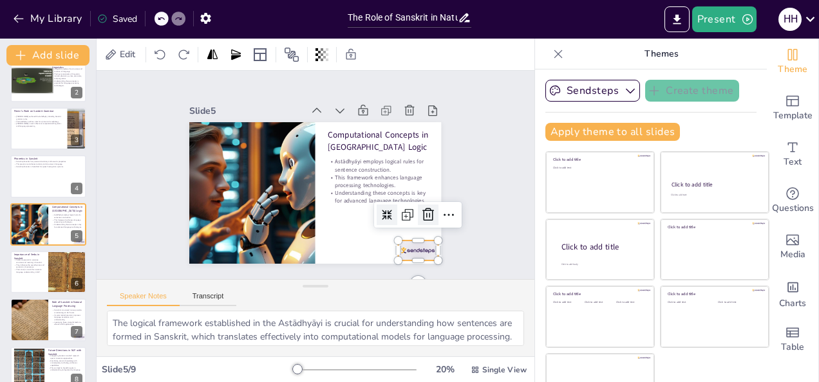
click at [422, 208] on icon at bounding box center [428, 214] width 12 height 13
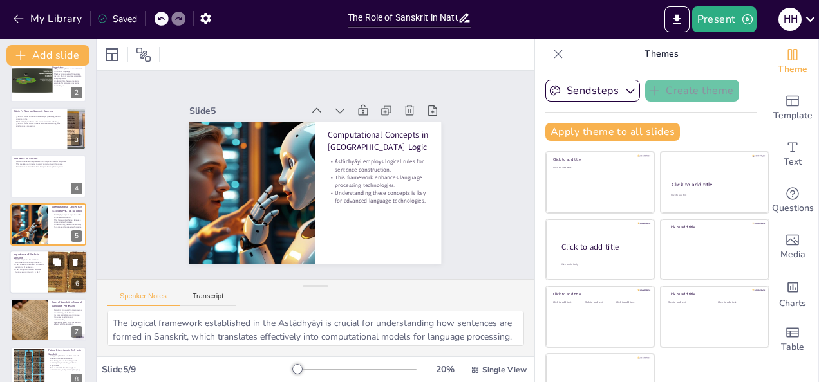
click at [32, 282] on div at bounding box center [48, 272] width 77 height 44
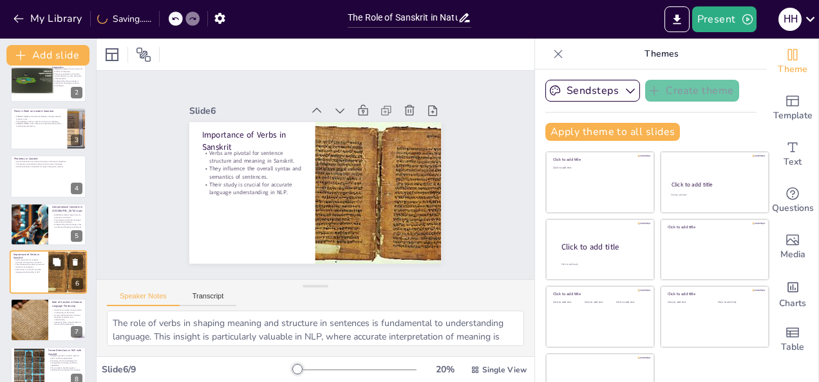
scroll to position [113, 0]
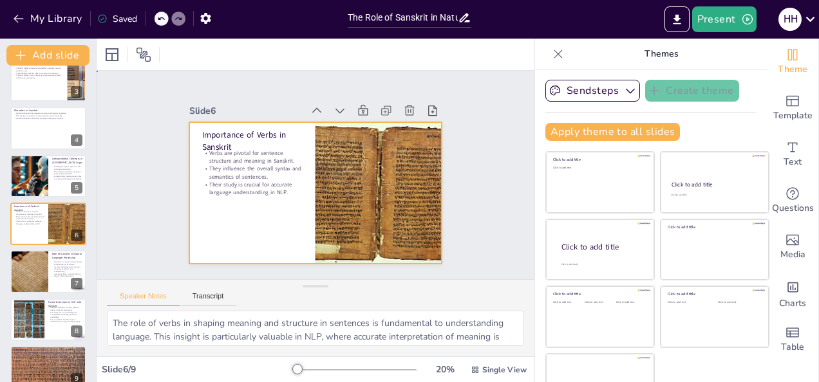
click at [263, 212] on div at bounding box center [315, 193] width 252 height 142
click at [265, 213] on div at bounding box center [315, 193] width 252 height 142
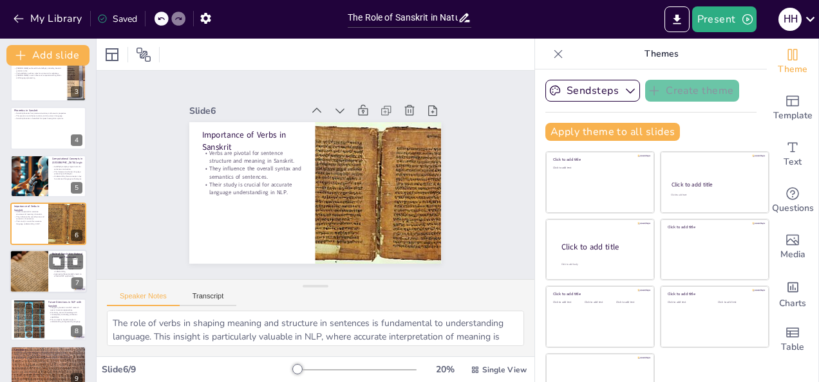
click at [23, 281] on div at bounding box center [29, 272] width 82 height 44
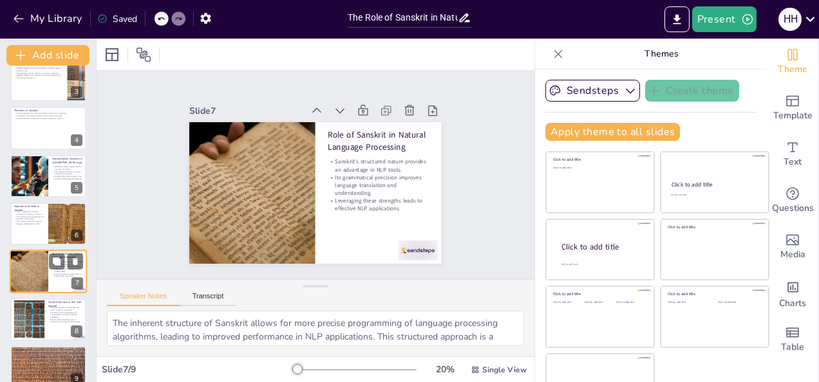
scroll to position [129, 0]
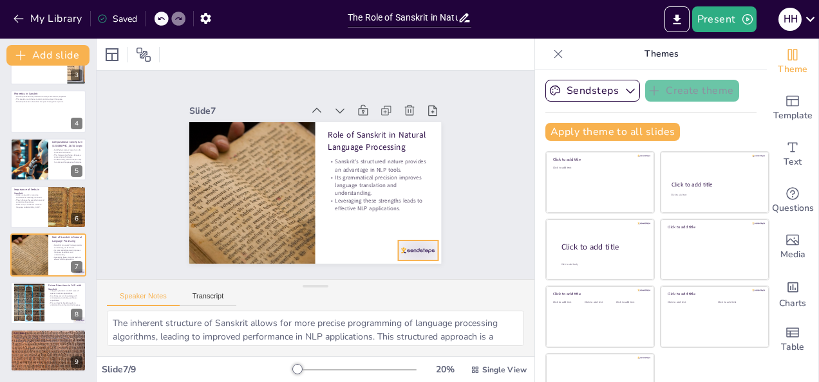
click at [391, 269] on div at bounding box center [379, 286] width 44 height 34
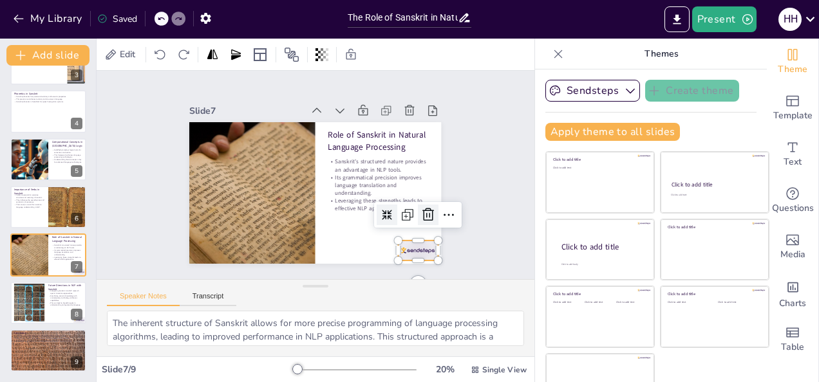
click at [420, 218] on icon at bounding box center [427, 214] width 15 height 15
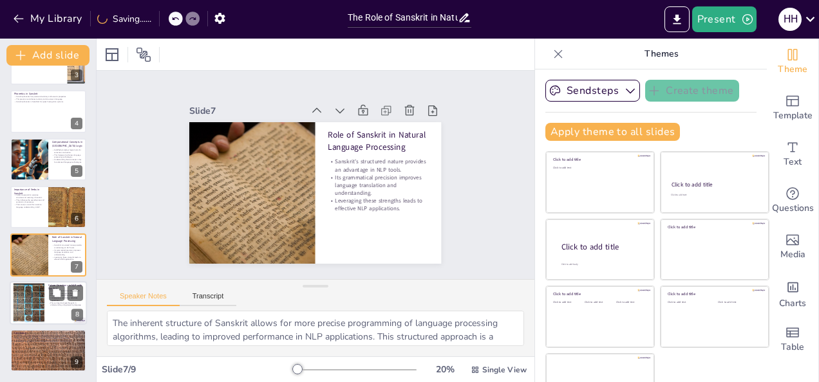
click at [30, 308] on div at bounding box center [28, 302] width 39 height 39
type textarea "The unique characteristics of Sanskrit provide a fresh perspective on language …"
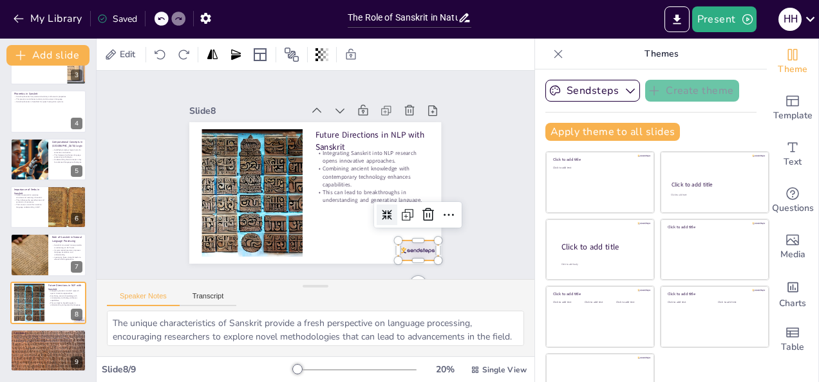
click at [401, 243] on div at bounding box center [417, 251] width 39 height 20
click at [420, 216] on icon at bounding box center [427, 214] width 15 height 15
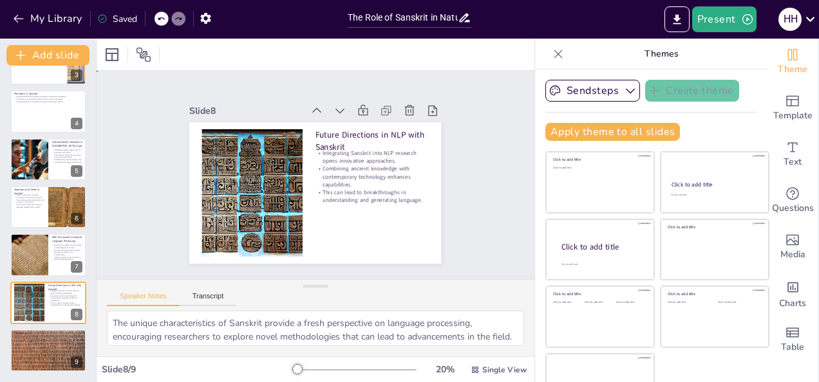
click at [481, 214] on div "Slide 1 The Role of Sanskrit in Natural Language Processing This presentation e…" at bounding box center [316, 175] width 438 height 209
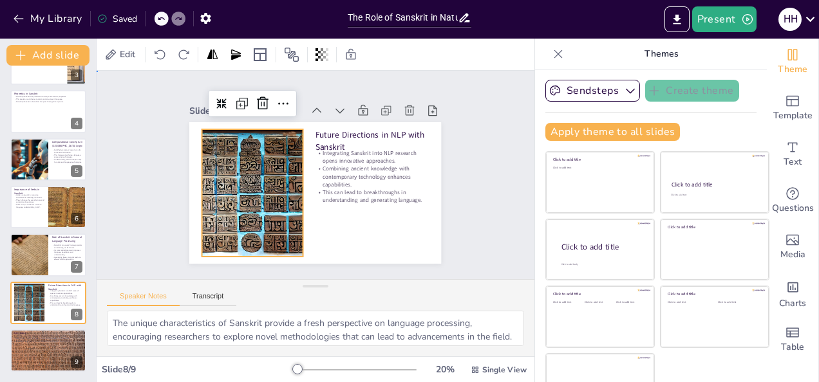
click at [481, 215] on div "Slide 1 The Role of Sanskrit in Natural Language Processing This presentation e…" at bounding box center [316, 175] width 438 height 209
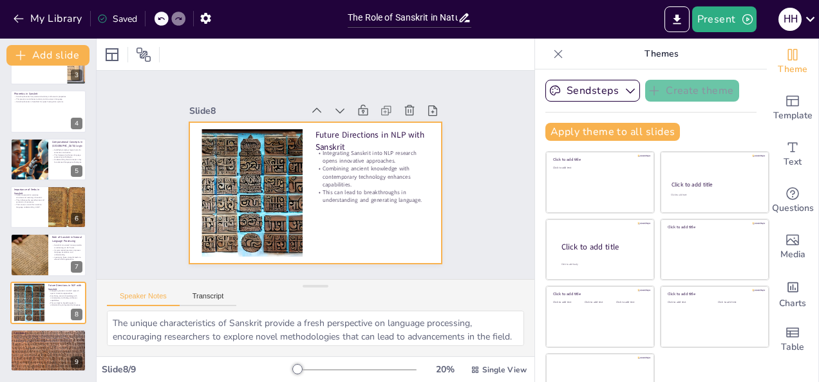
click at [389, 218] on div at bounding box center [315, 193] width 252 height 142
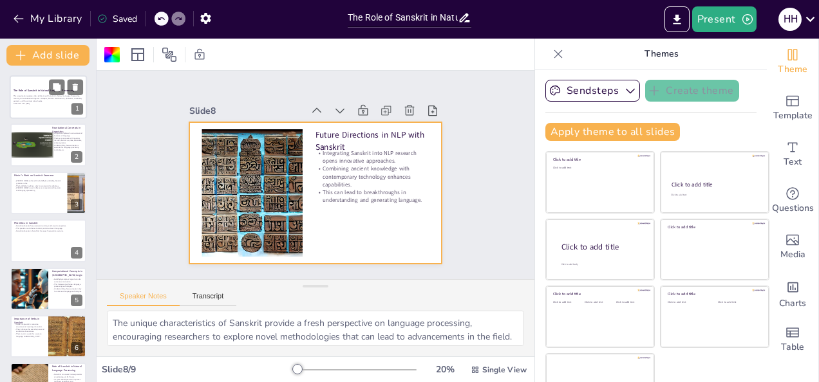
click at [67, 96] on p "This presentation explores the significance of Sanskrit in Natural Language Pro…" at bounding box center [49, 98] width 70 height 7
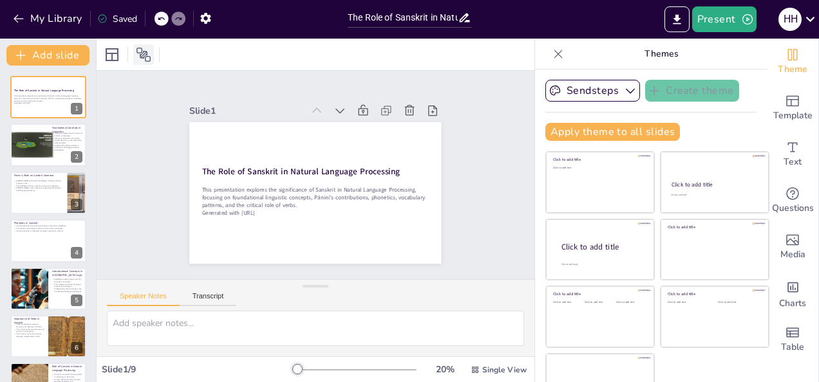
click at [141, 56] on icon at bounding box center [143, 54] width 15 height 15
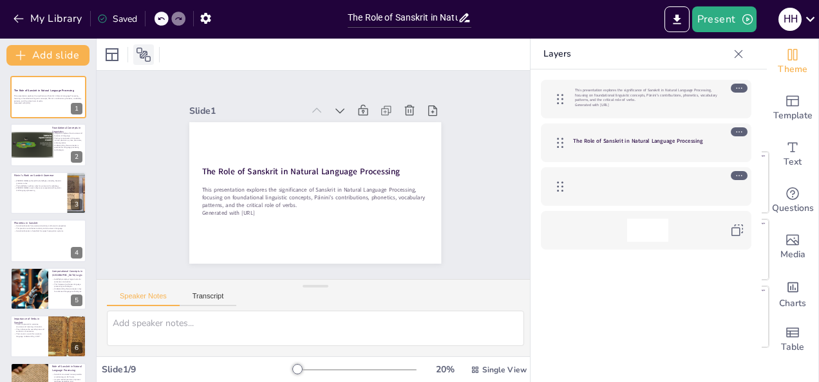
scroll to position [26, 0]
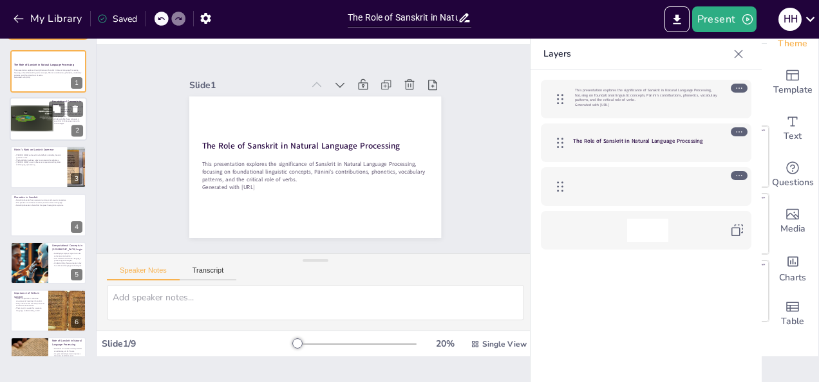
click at [64, 121] on p "Understanding these concepts is essential for language processing technologies." at bounding box center [67, 121] width 31 height 7
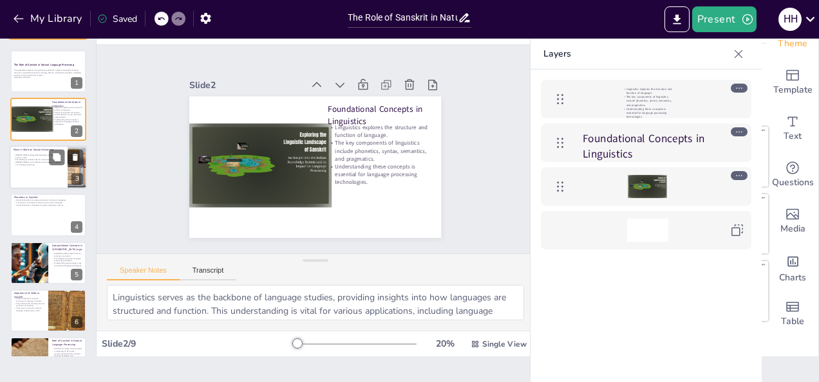
click at [43, 176] on div at bounding box center [48, 167] width 77 height 44
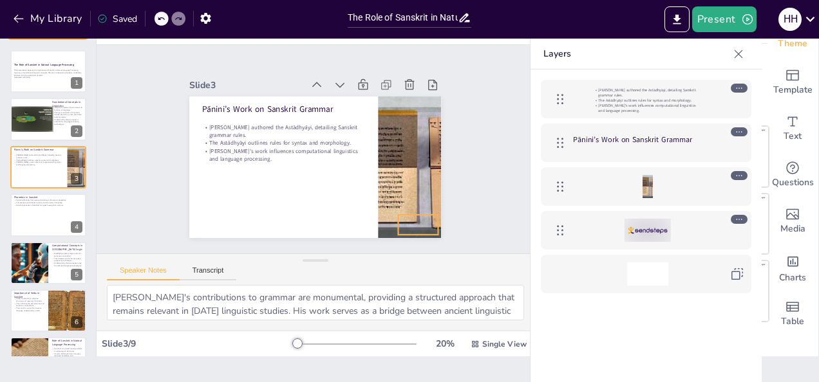
click at [662, 231] on div at bounding box center [647, 230] width 46 height 23
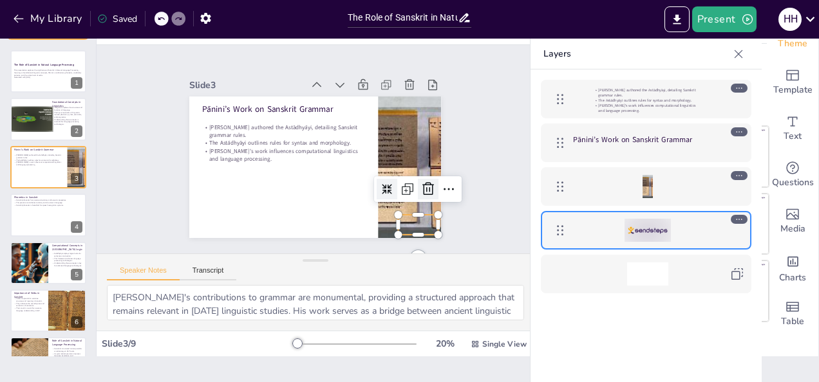
click at [420, 188] on icon at bounding box center [427, 188] width 15 height 15
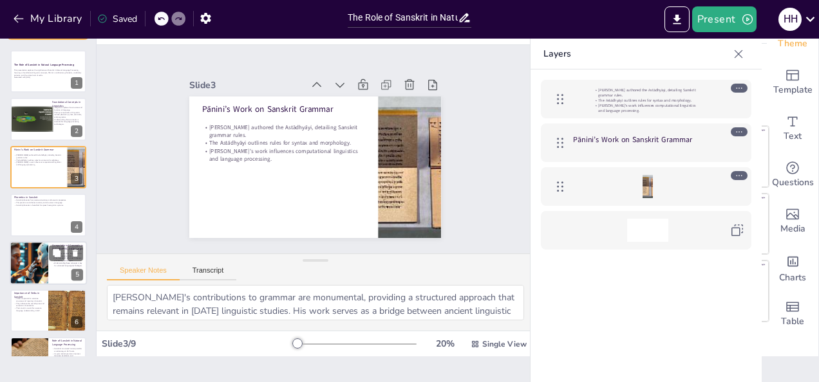
click at [55, 270] on div at bounding box center [48, 263] width 77 height 44
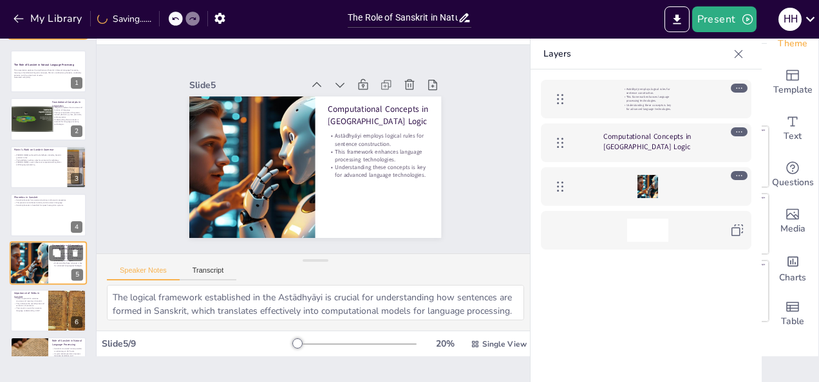
scroll to position [64, 0]
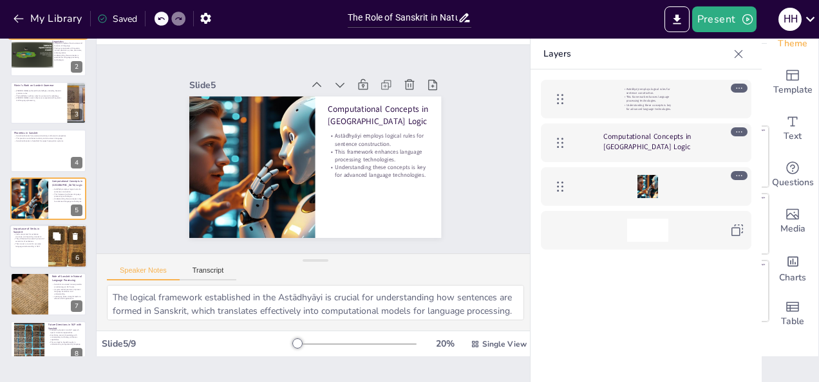
click at [37, 252] on div at bounding box center [48, 247] width 77 height 44
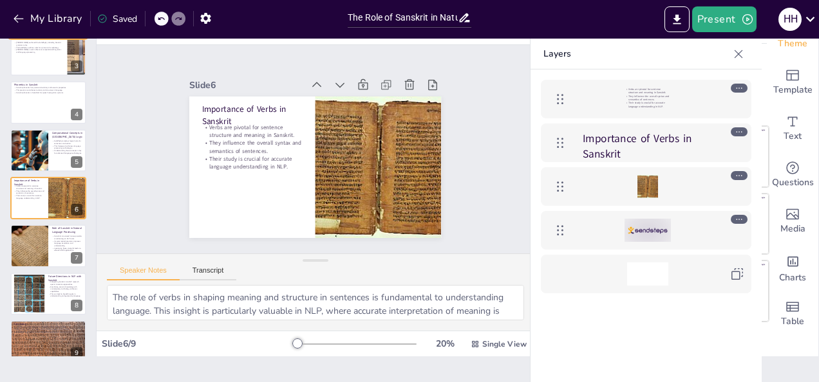
click at [678, 237] on div at bounding box center [647, 230] width 149 height 23
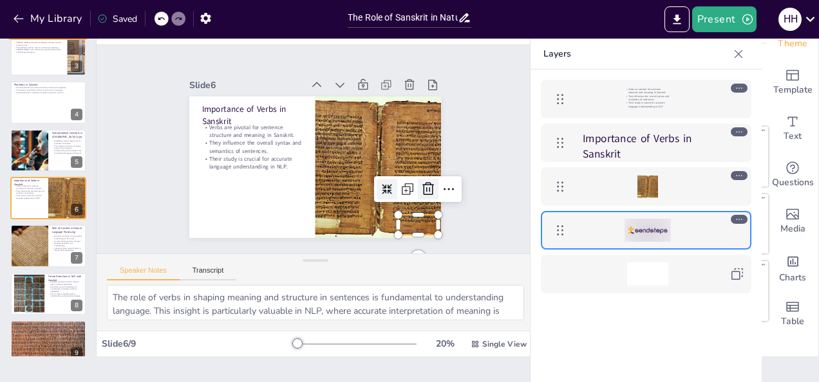
click at [417, 194] on icon at bounding box center [423, 201] width 13 height 14
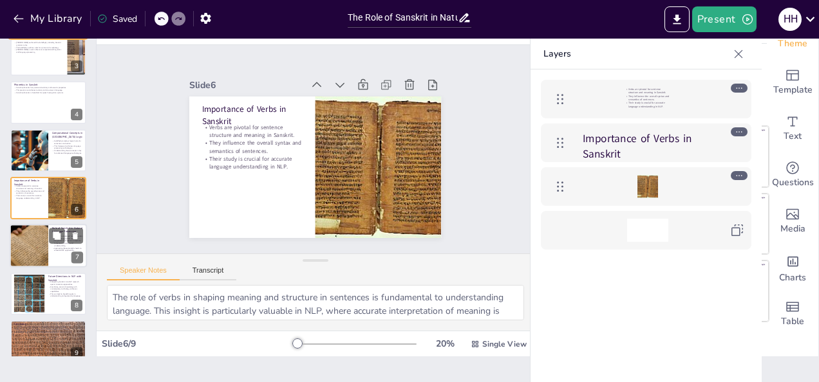
click at [24, 260] on div at bounding box center [29, 247] width 82 height 44
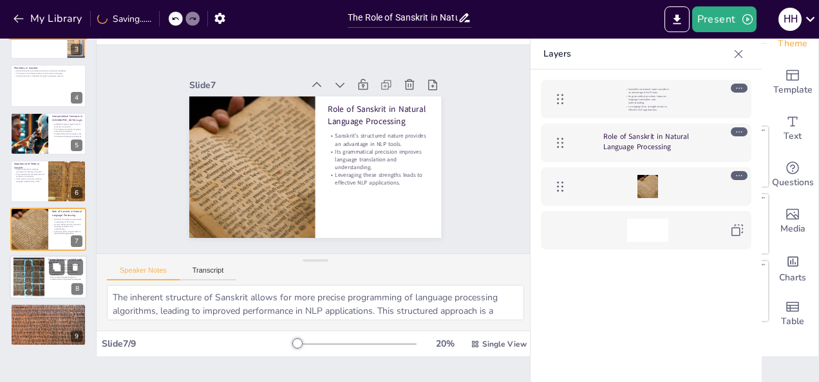
click at [39, 289] on div at bounding box center [28, 276] width 39 height 39
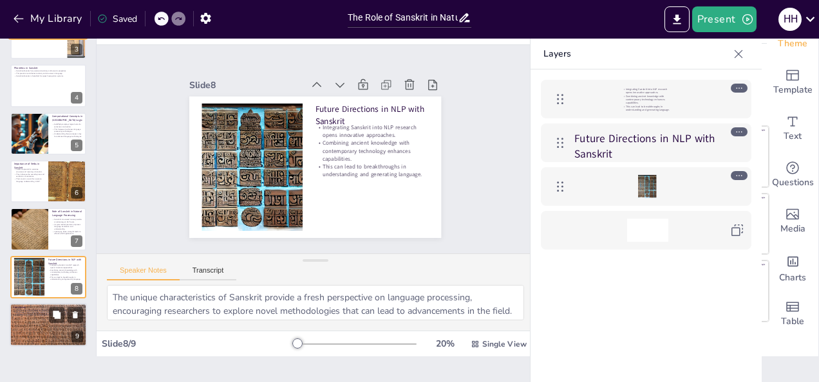
click at [39, 320] on div at bounding box center [48, 324] width 77 height 51
type textarea "A comprehensive understanding of Sanskrit's role allows for deeper insights int…"
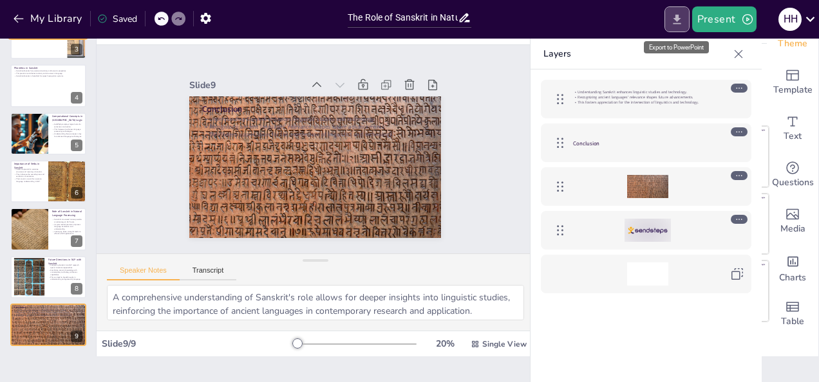
click at [678, 13] on icon "Export to PowerPoint" at bounding box center [677, 20] width 14 height 14
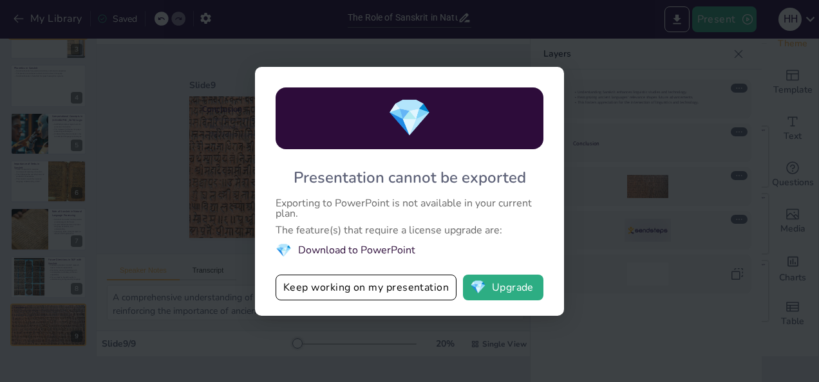
click at [619, 233] on div "💎 Presentation cannot be exported Exporting to PowerPoint is not available in y…" at bounding box center [409, 191] width 819 height 382
click at [409, 285] on button "Keep working on my presentation" at bounding box center [365, 288] width 181 height 26
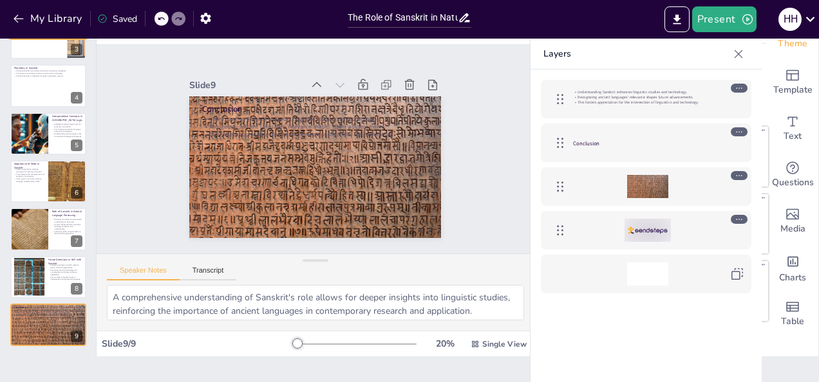
click at [743, 50] on icon at bounding box center [738, 54] width 13 height 13
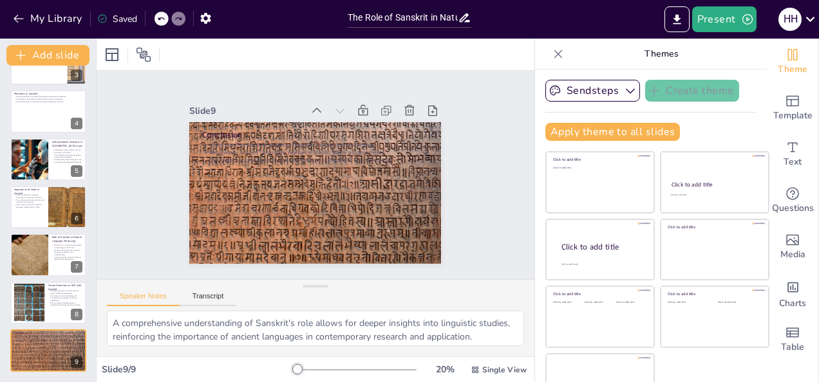
scroll to position [30, 0]
